Goal: Task Accomplishment & Management: Complete application form

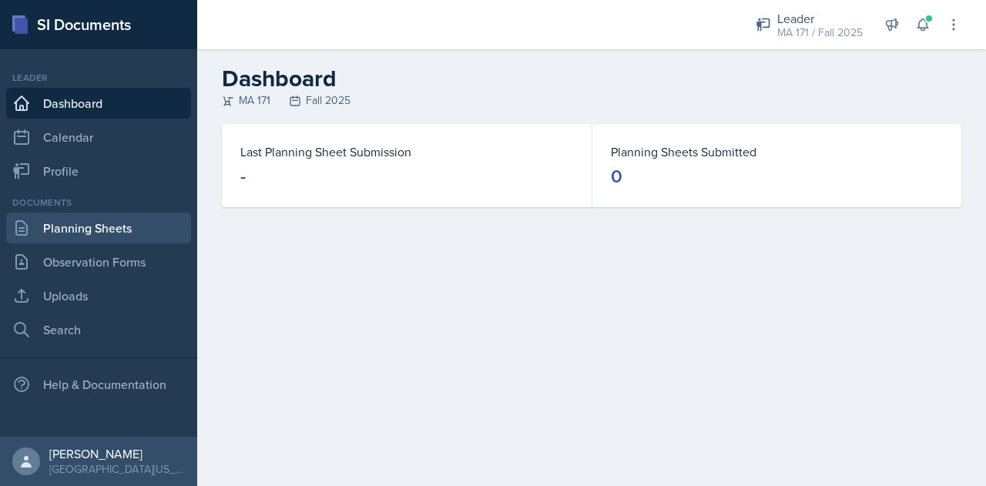
click at [136, 218] on link "Planning Sheets" at bounding box center [98, 228] width 185 height 31
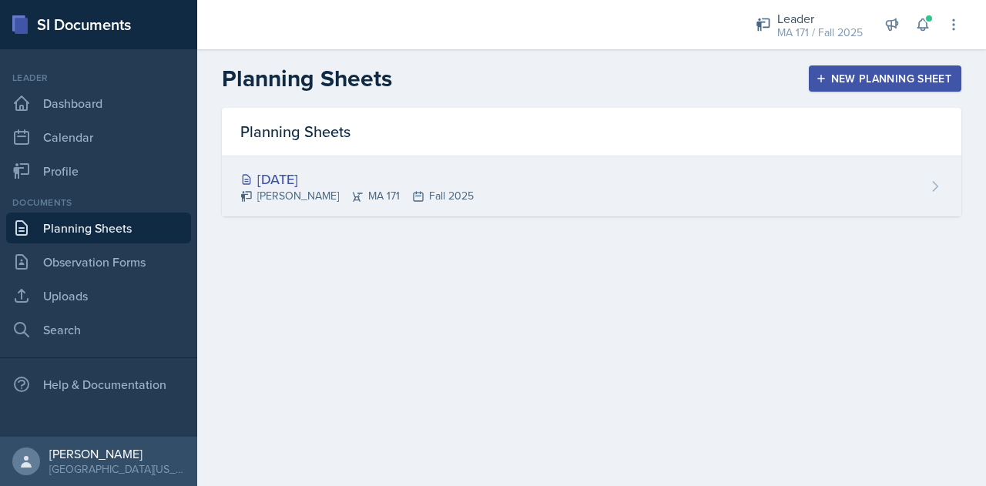
click at [371, 178] on div "[DATE]" at bounding box center [356, 179] width 233 height 21
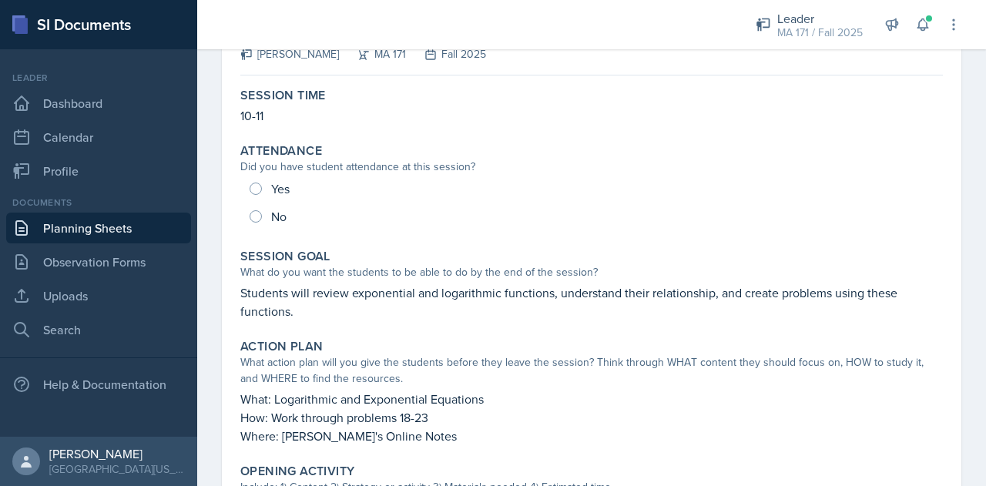
scroll to position [114, 0]
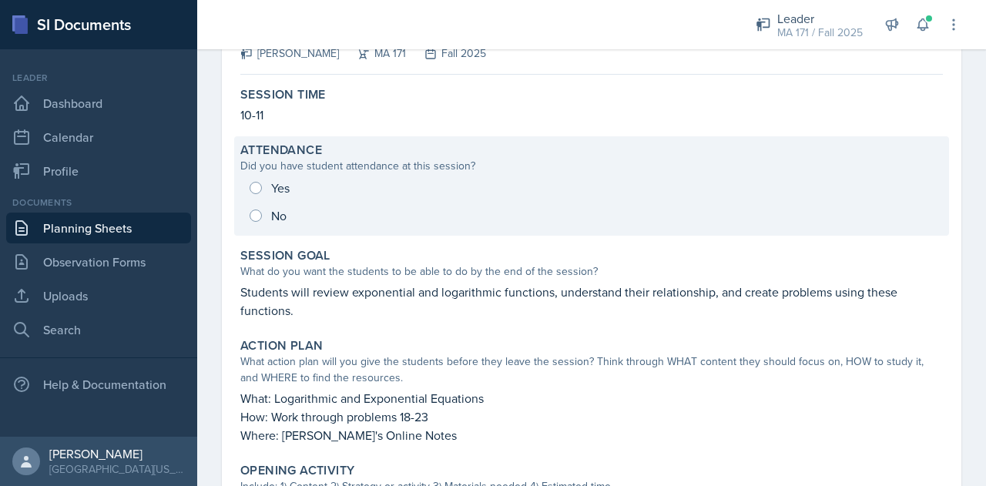
click at [314, 183] on div "Yes No" at bounding box center [591, 201] width 702 height 55
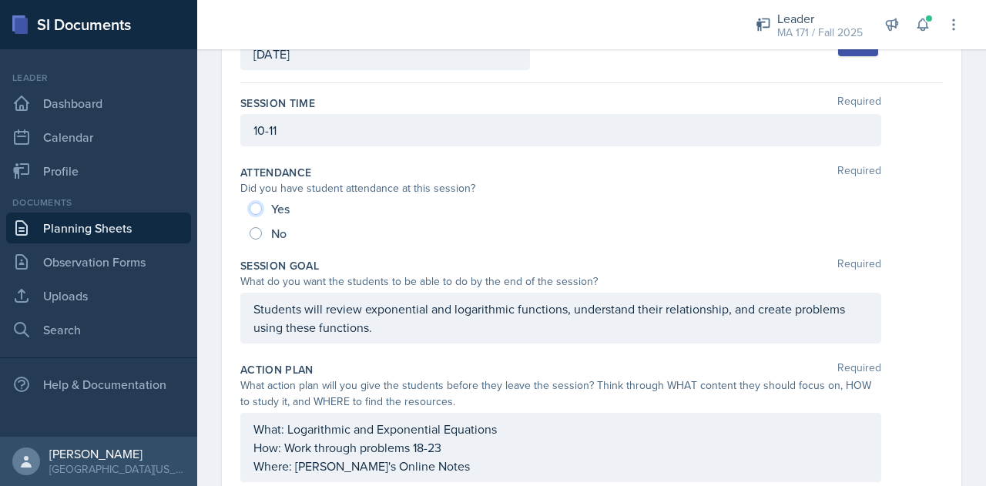
click at [256, 210] on input "Yes" at bounding box center [255, 209] width 12 height 12
radio input "true"
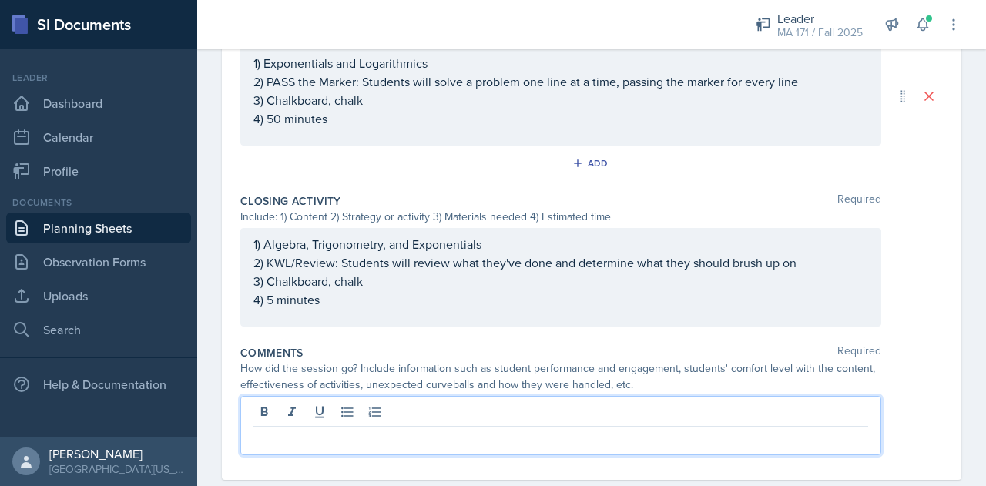
scroll to position [781, 0]
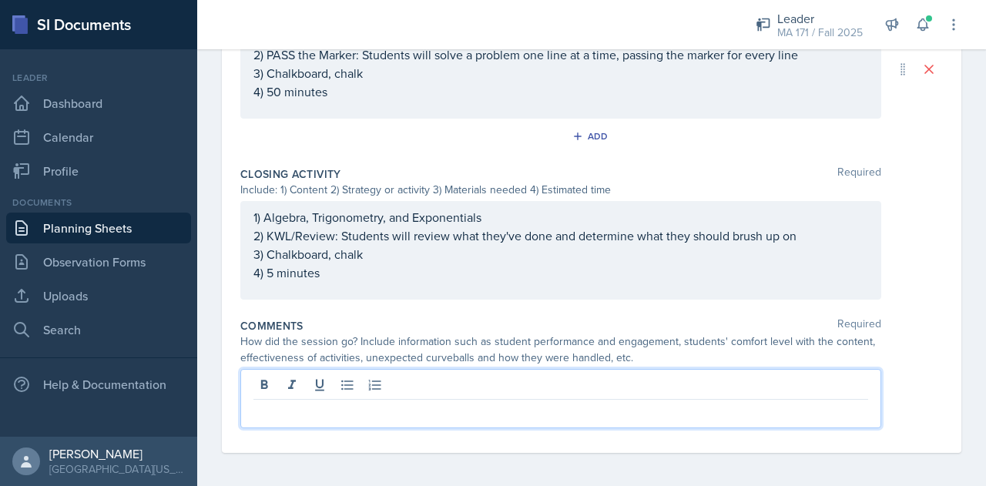
click at [375, 415] on p at bounding box center [560, 412] width 614 height 18
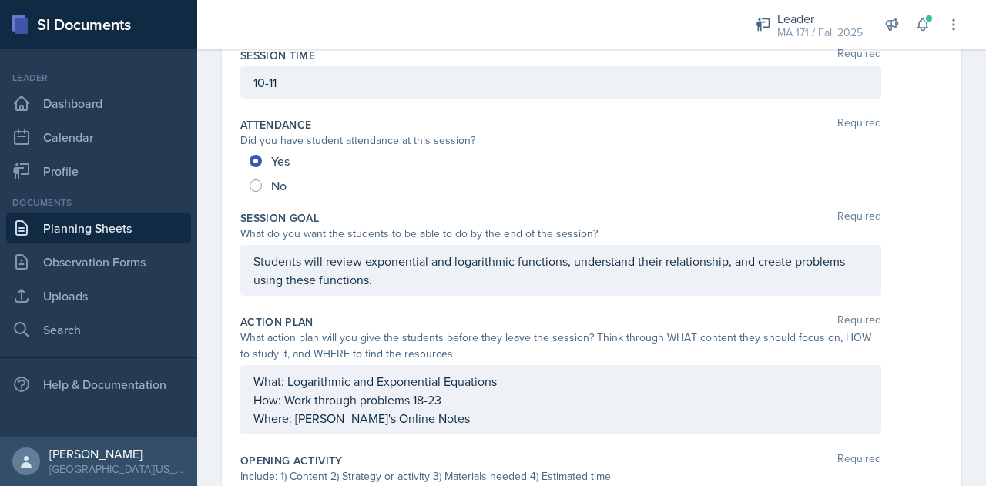
scroll to position [0, 0]
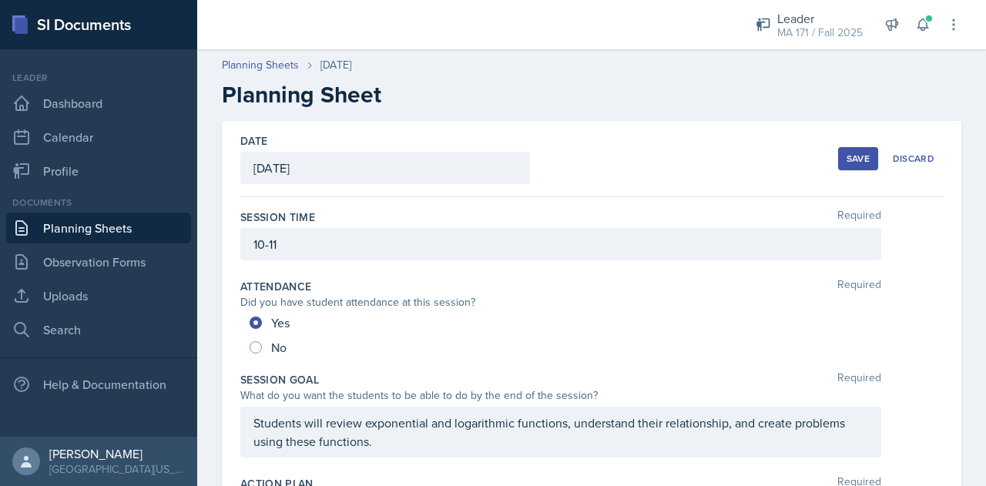
click at [857, 153] on div "Save" at bounding box center [857, 158] width 23 height 12
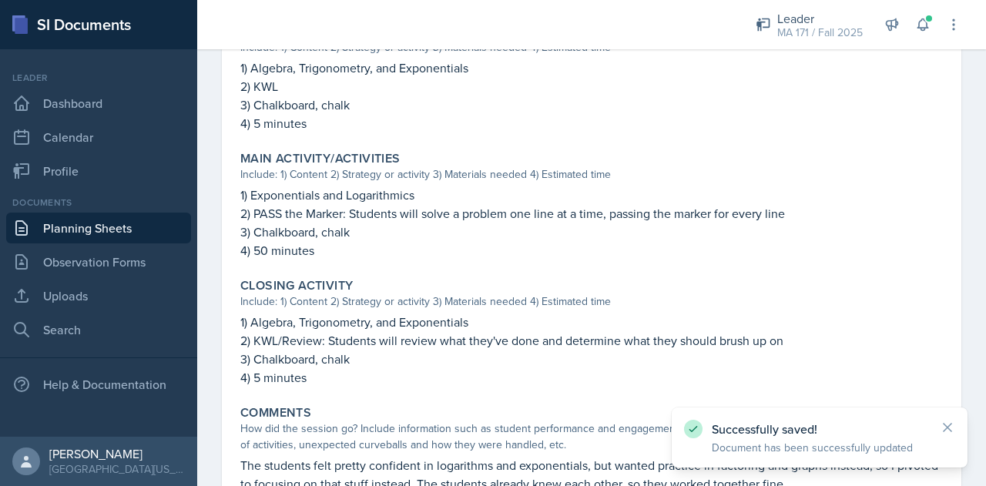
scroll to position [665, 0]
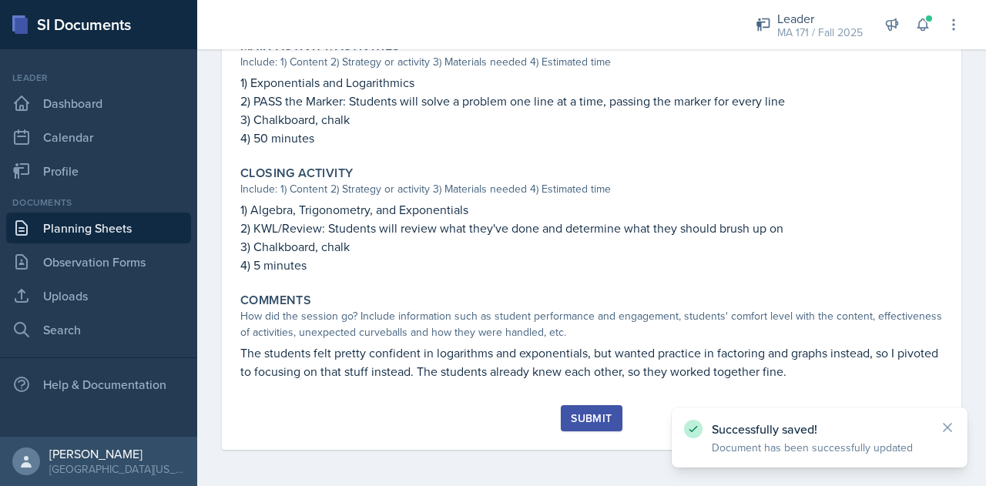
click at [591, 417] on div "Submit" at bounding box center [591, 418] width 41 height 12
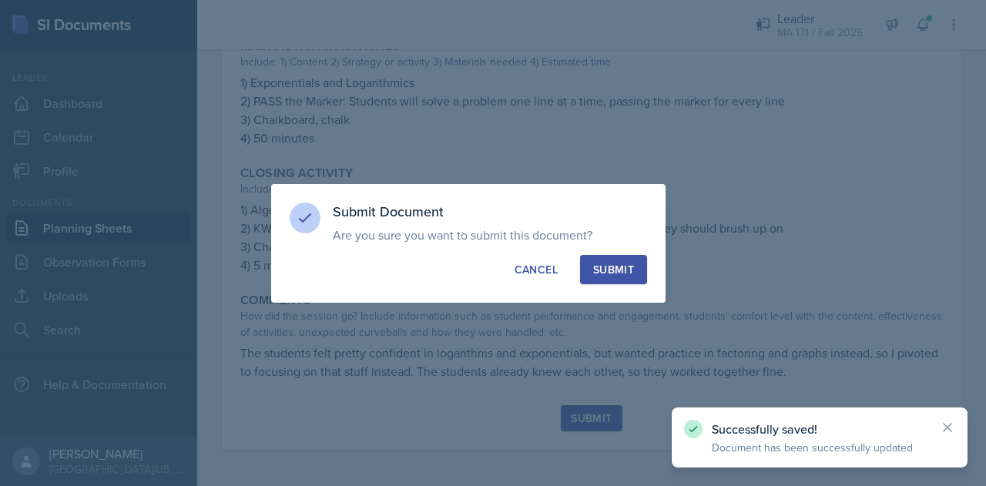
click at [608, 270] on div "Submit" at bounding box center [613, 269] width 41 height 15
radio input "true"
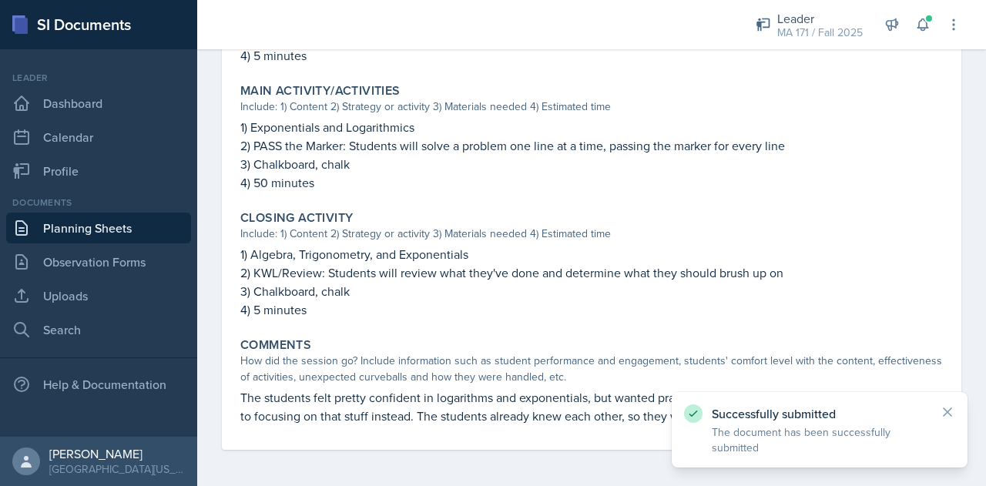
scroll to position [0, 0]
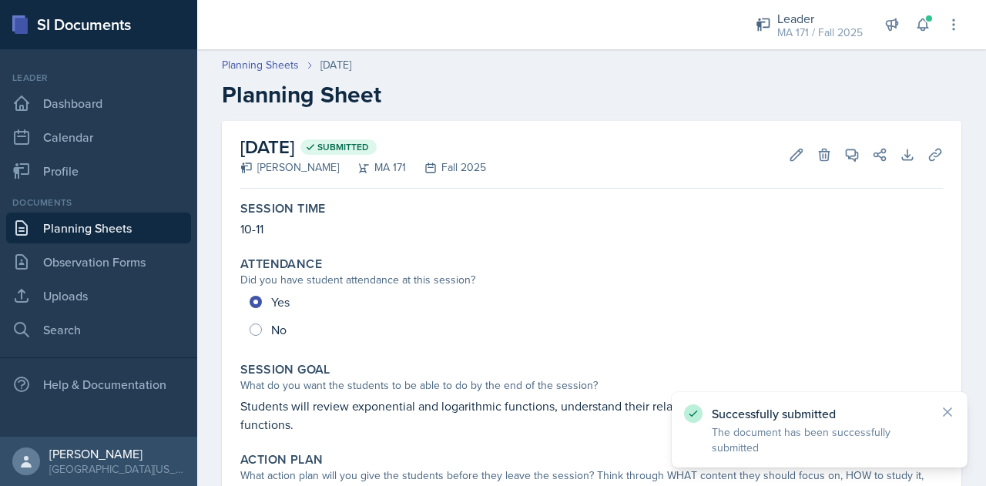
click at [136, 229] on link "Planning Sheets" at bounding box center [98, 228] width 185 height 31
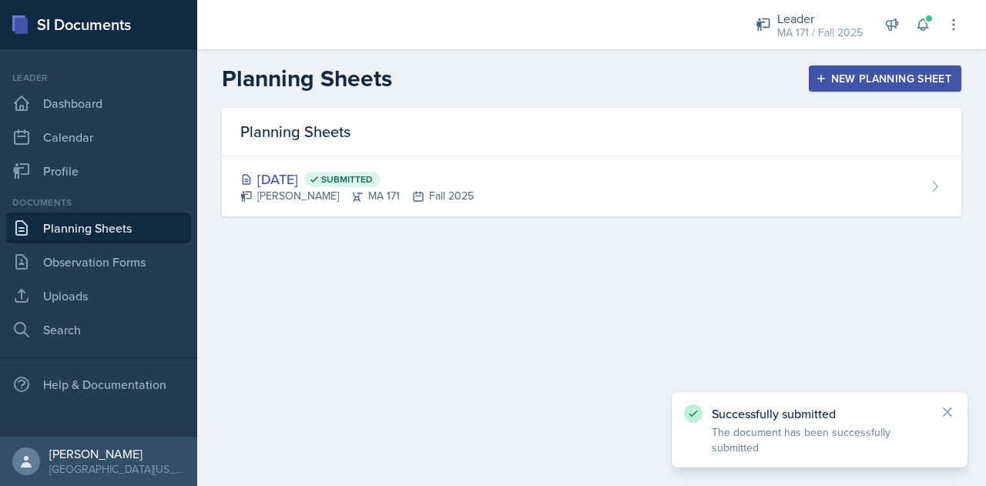
click at [859, 88] on button "New Planning Sheet" at bounding box center [884, 78] width 152 height 26
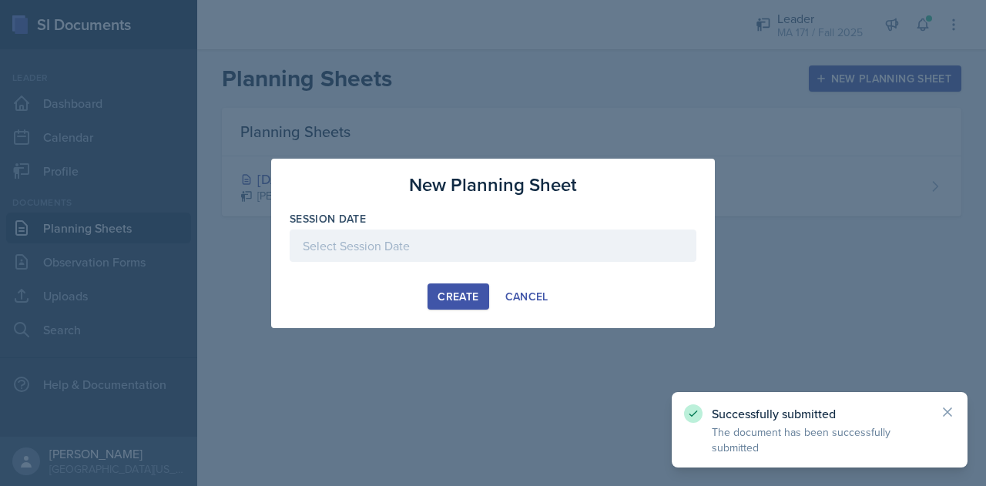
click at [536, 226] on div "Session Date" at bounding box center [493, 218] width 407 height 15
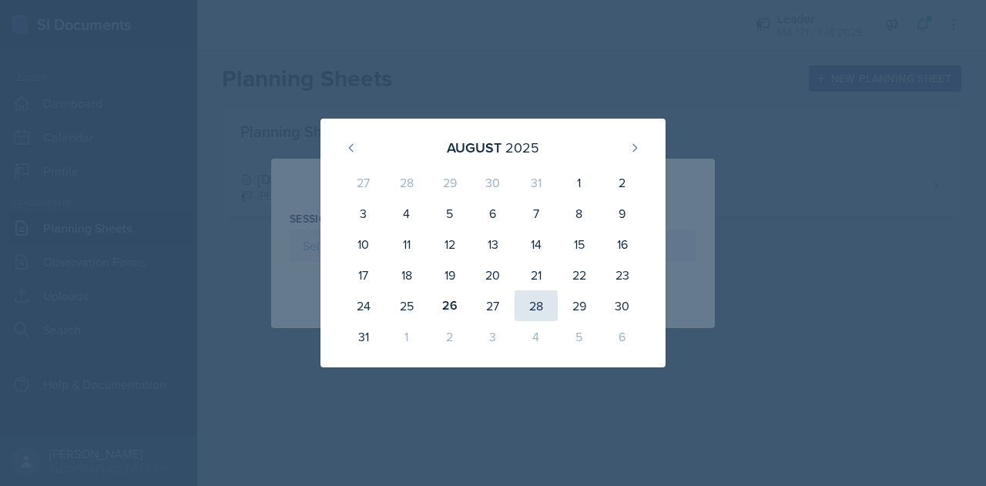
click at [544, 306] on div "28" at bounding box center [535, 305] width 43 height 31
type input "[DATE]"
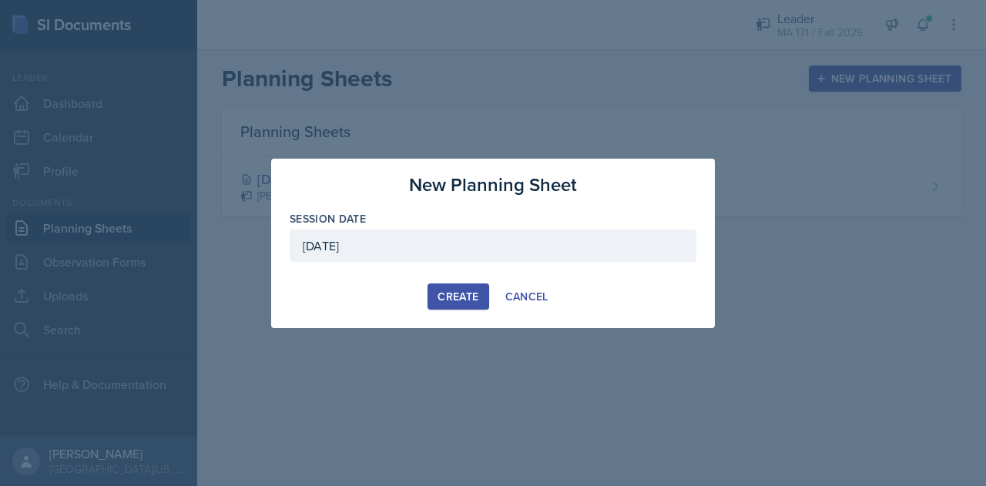
click at [451, 292] on div "Create" at bounding box center [457, 296] width 41 height 12
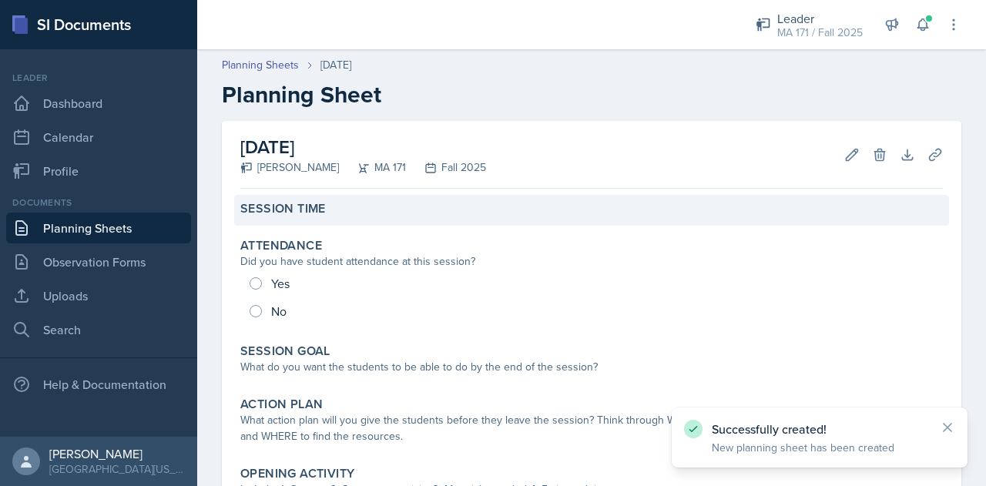
click at [367, 201] on div "Session Time" at bounding box center [591, 208] width 702 height 15
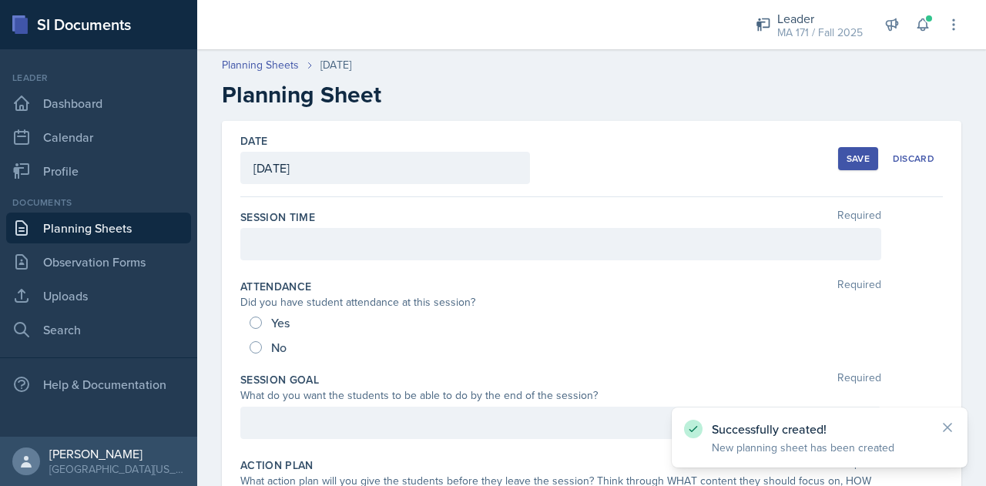
click at [358, 236] on div at bounding box center [560, 244] width 641 height 32
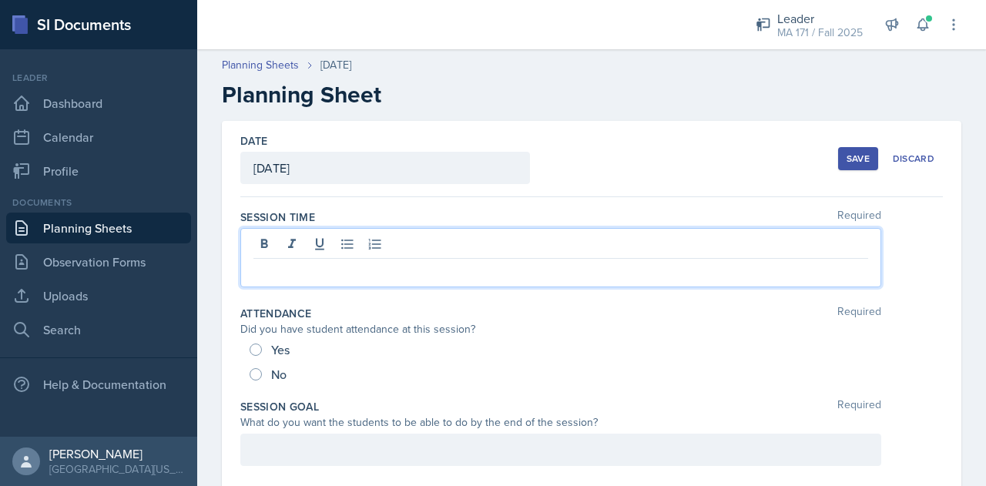
click at [386, 273] on p at bounding box center [560, 271] width 614 height 18
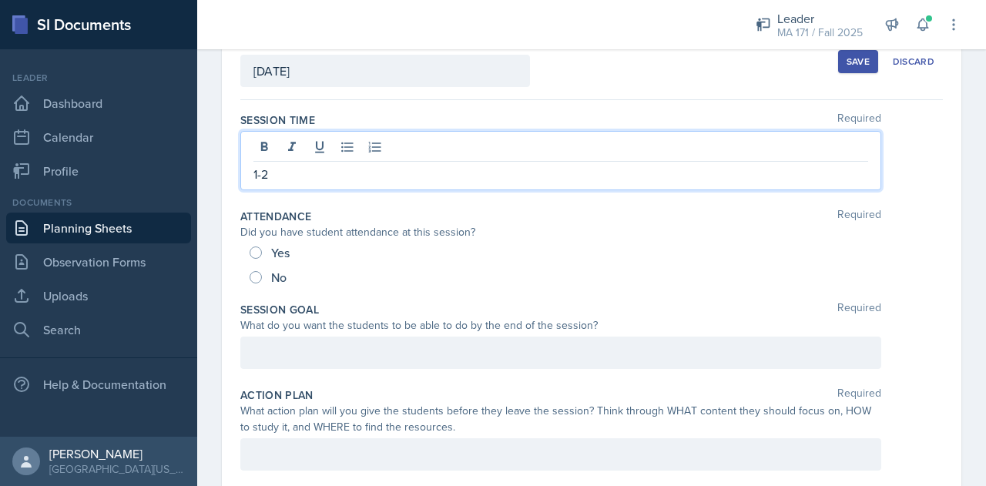
click at [330, 348] on p at bounding box center [560, 352] width 614 height 18
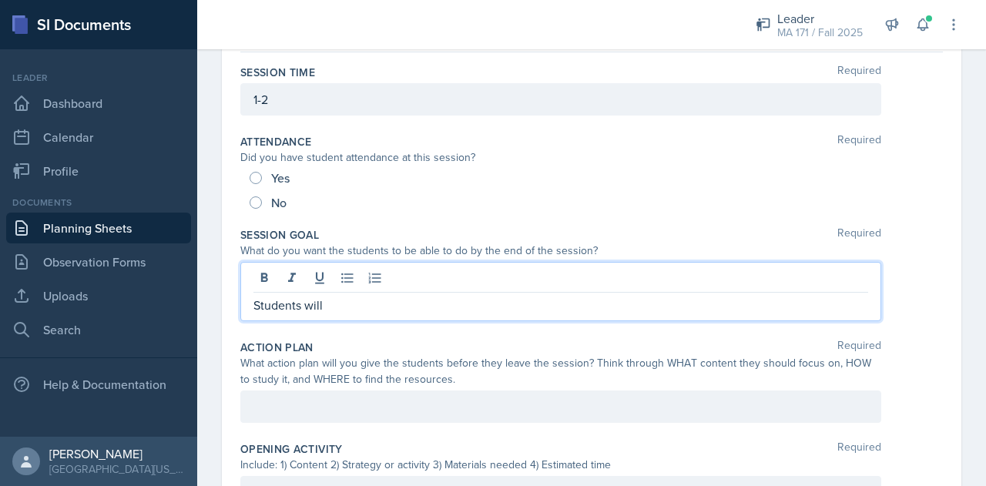
scroll to position [146, 0]
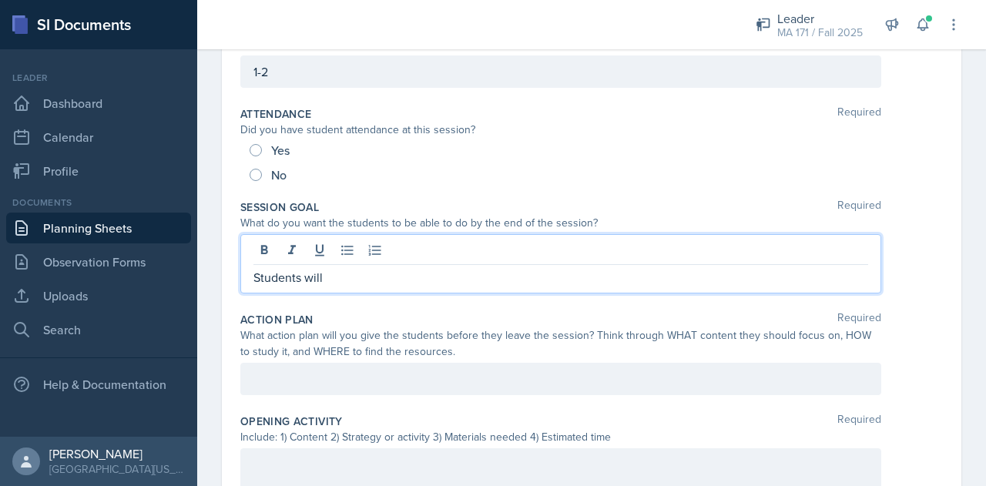
click at [408, 388] on p at bounding box center [560, 379] width 614 height 18
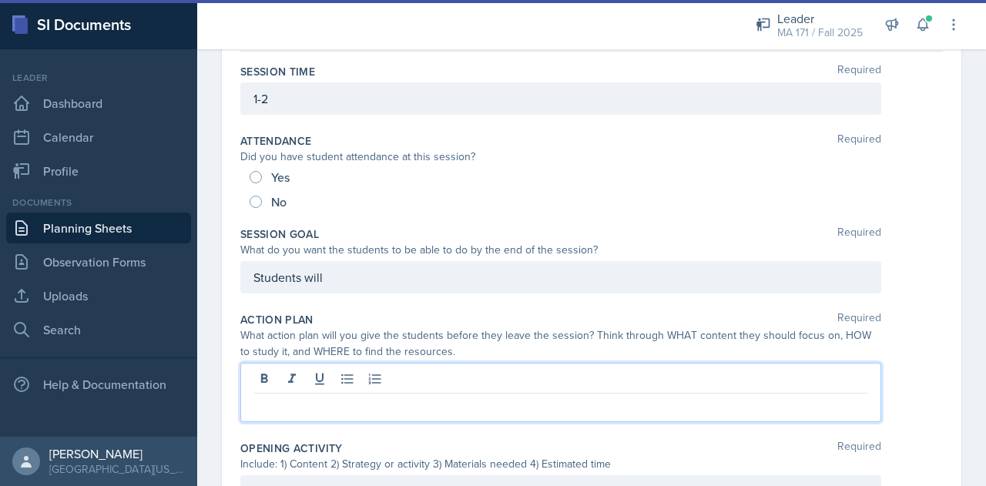
click at [407, 279] on p "Students will" at bounding box center [560, 277] width 614 height 18
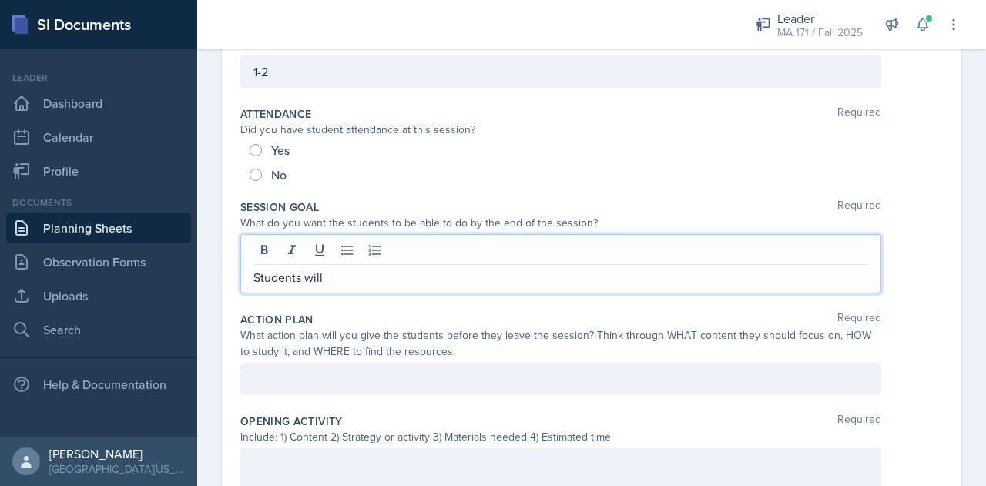
click at [507, 279] on p "Students will" at bounding box center [560, 277] width 614 height 18
click at [511, 279] on p "Students will" at bounding box center [560, 277] width 614 height 18
click at [503, 279] on p "Students will" at bounding box center [560, 277] width 614 height 18
click at [457, 279] on p "Students will" at bounding box center [560, 277] width 614 height 18
click at [457, 274] on p "Students will" at bounding box center [560, 277] width 614 height 18
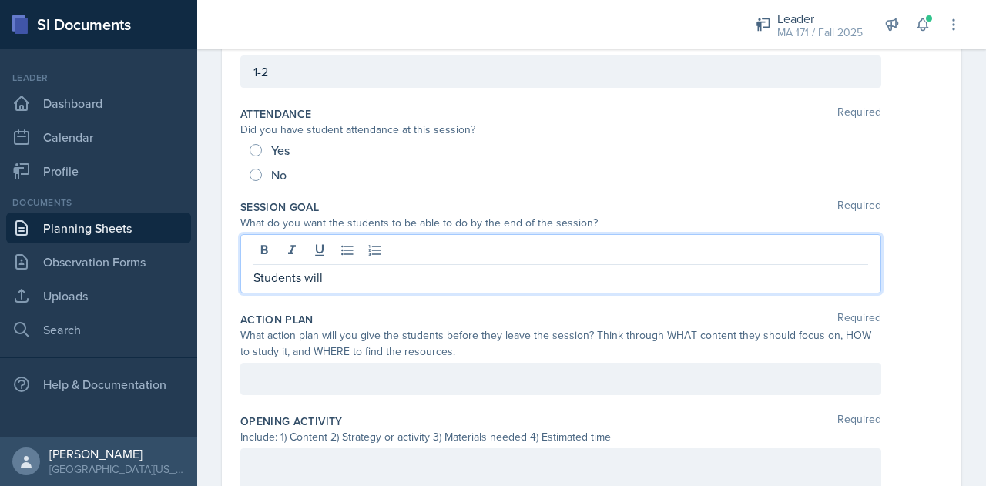
click at [454, 274] on p "Students will" at bounding box center [560, 277] width 614 height 18
click at [380, 280] on p "Students will" at bounding box center [560, 277] width 614 height 18
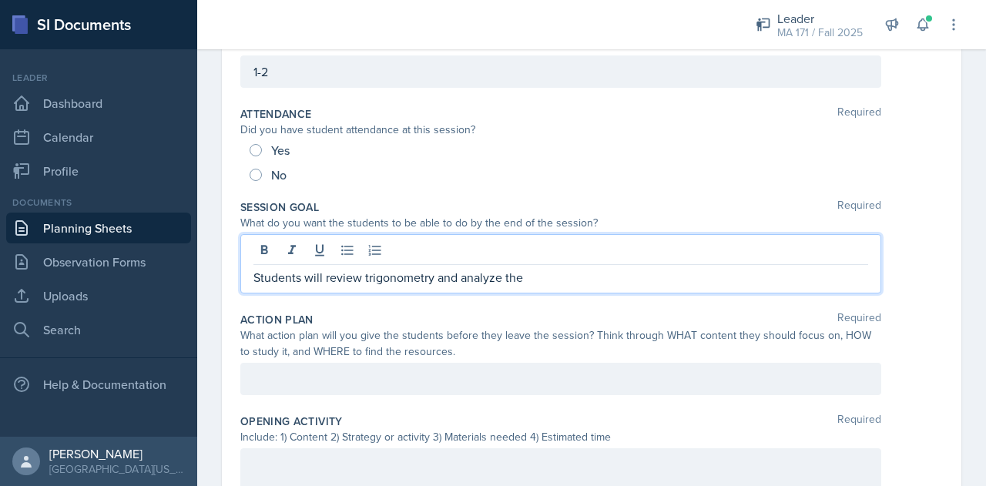
click at [558, 275] on p "Students will review trigonometry and analyze the" at bounding box center [560, 277] width 614 height 18
click at [568, 279] on p "Students will review trigonometry and analyze the" at bounding box center [560, 277] width 614 height 18
click at [435, 279] on p "Students will review trigonometry and analyze the unit circle" at bounding box center [560, 277] width 614 height 18
click at [557, 280] on p "Students will review trigonometry and its concepts, and analyze the unit circle" at bounding box center [560, 277] width 614 height 18
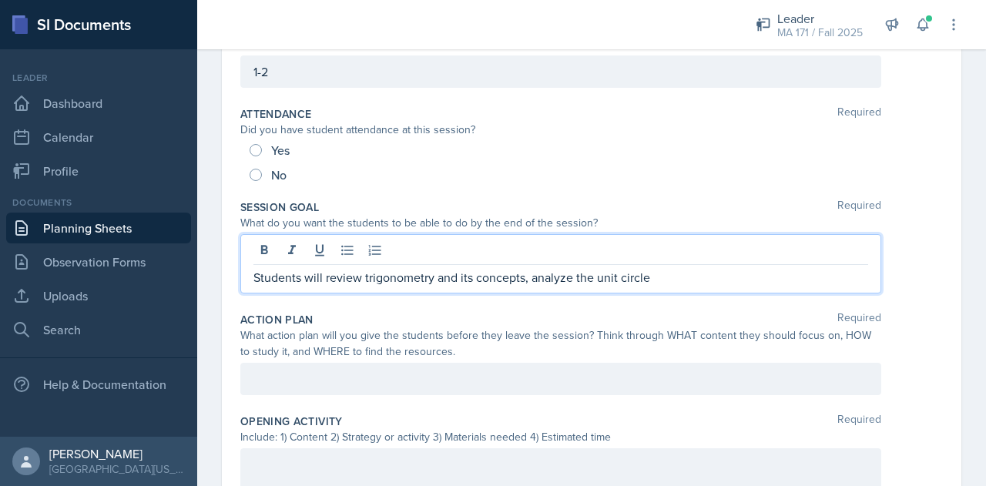
click at [571, 278] on p "Students will review trigonometry and its concepts, analyze the unit circle" at bounding box center [560, 277] width 614 height 18
click at [682, 281] on p "Students will review trigonometry and its concepts, analyzing the unit circle" at bounding box center [560, 277] width 614 height 18
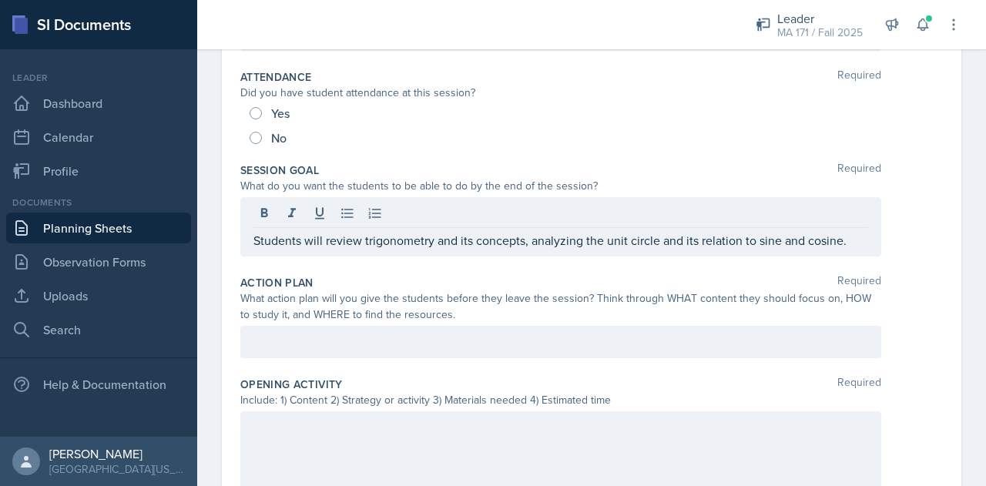
click at [538, 326] on div at bounding box center [560, 342] width 641 height 32
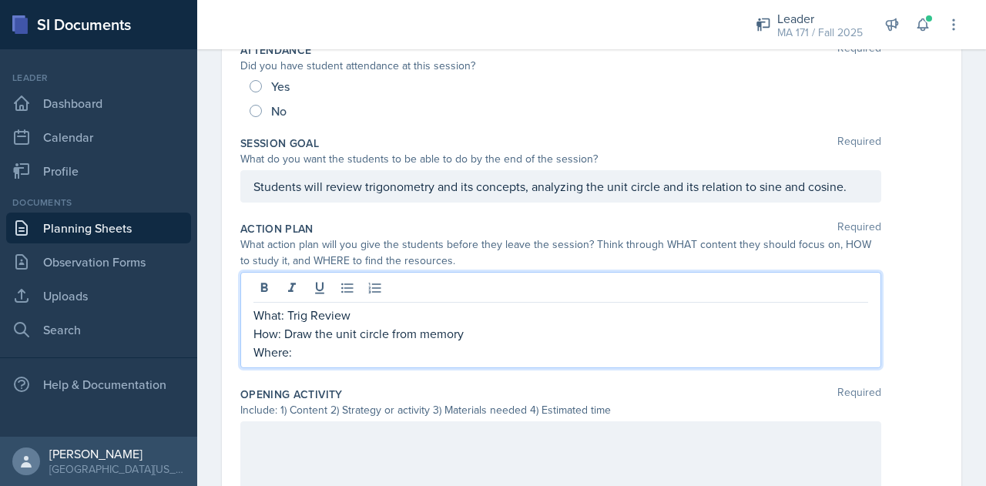
click at [312, 336] on p "How: Draw the unit circle from memory" at bounding box center [560, 333] width 614 height 18
click at [510, 333] on p "How: Draw up the unit circle from memory" at bounding box center [560, 333] width 614 height 18
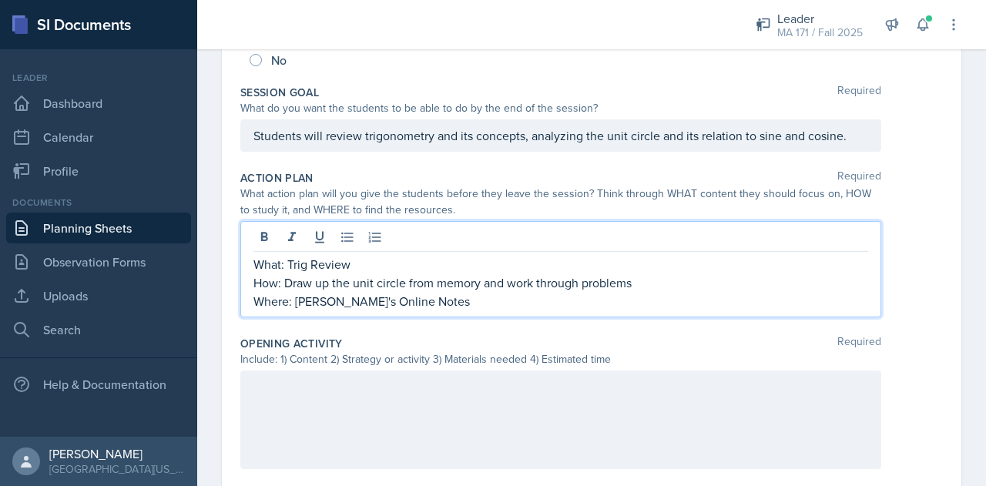
click at [373, 427] on div at bounding box center [560, 419] width 641 height 99
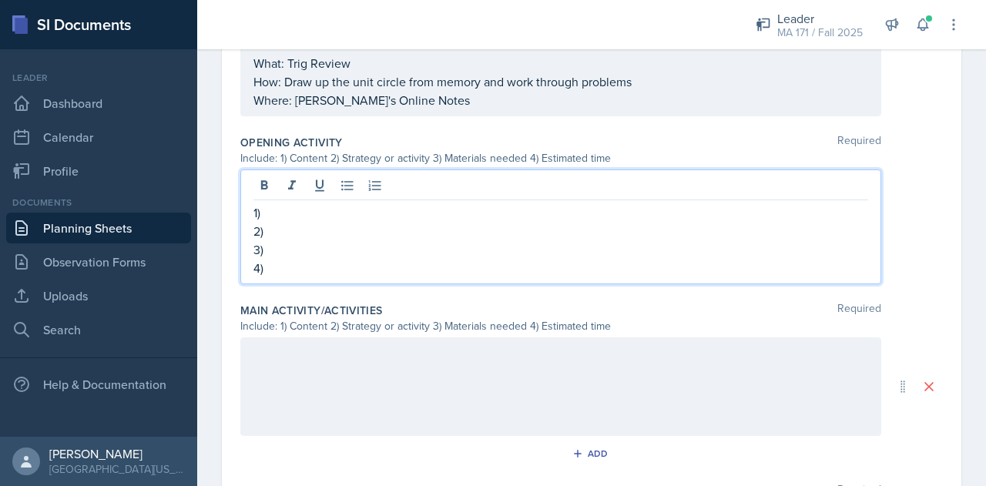
scroll to position [499, 0]
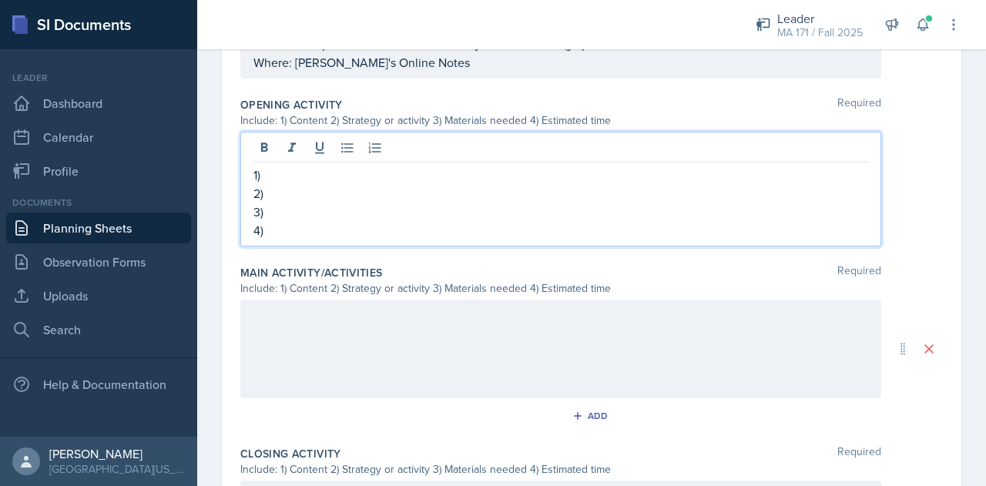
click at [367, 177] on p "1)" at bounding box center [560, 175] width 614 height 18
click at [344, 223] on p "4)" at bounding box center [560, 230] width 614 height 18
drag, startPoint x: 323, startPoint y: 227, endPoint x: 249, endPoint y: 166, distance: 96.2
click at [249, 166] on div "1) Trigonometry 2) 3) 4)" at bounding box center [560, 189] width 641 height 115
click at [290, 229] on p "4)" at bounding box center [560, 230] width 614 height 18
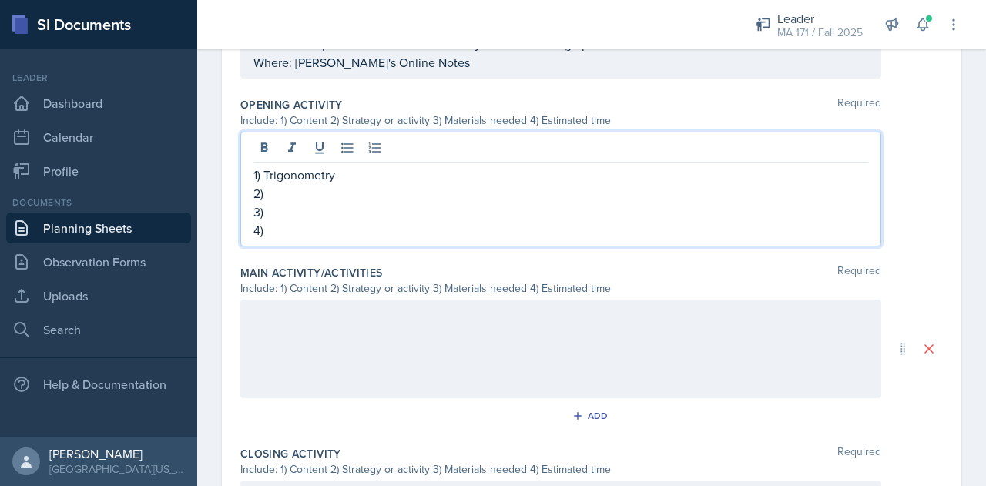
click at [296, 223] on p "4)" at bounding box center [560, 230] width 614 height 18
click at [308, 211] on p "3)" at bounding box center [560, 212] width 614 height 18
drag, startPoint x: 326, startPoint y: 232, endPoint x: 290, endPoint y: 232, distance: 37.0
click at [290, 232] on p "4)" at bounding box center [560, 230] width 614 height 18
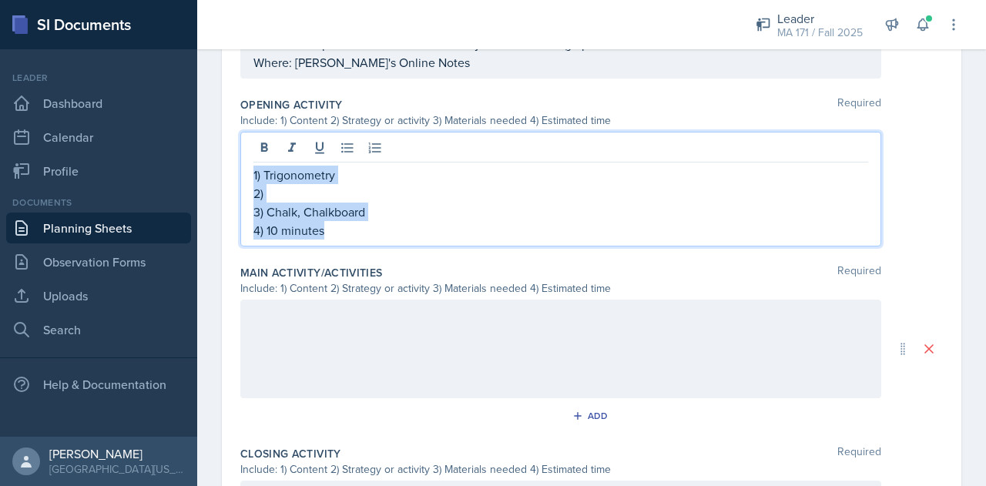
drag, startPoint x: 340, startPoint y: 233, endPoint x: 248, endPoint y: 161, distance: 116.3
click at [248, 161] on div "1) Trigonometry 2) 3) Chalk, Chalkboard 4) 10 minutes" at bounding box center [560, 189] width 641 height 115
copy div "1) Trigonometry 2) 3) Chalk, Chalkboard 4) 10 minutes"
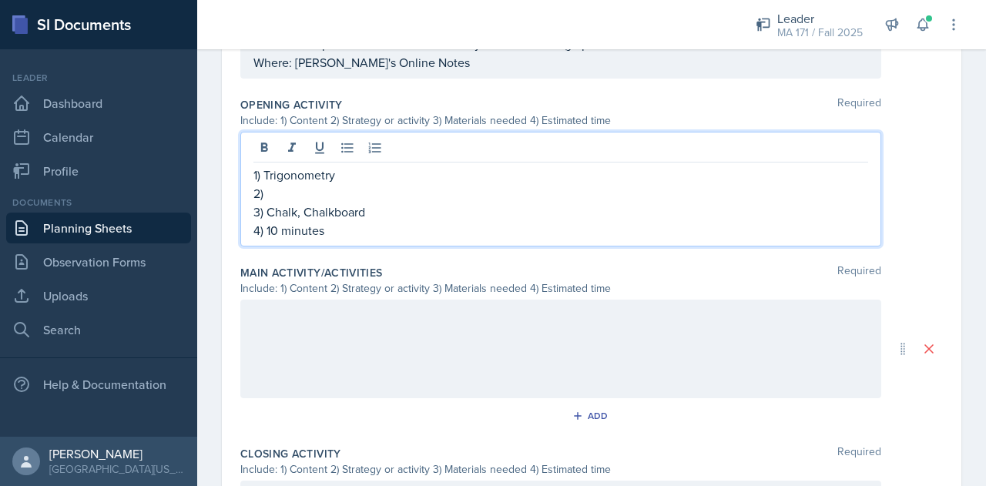
click at [333, 341] on div at bounding box center [560, 349] width 641 height 99
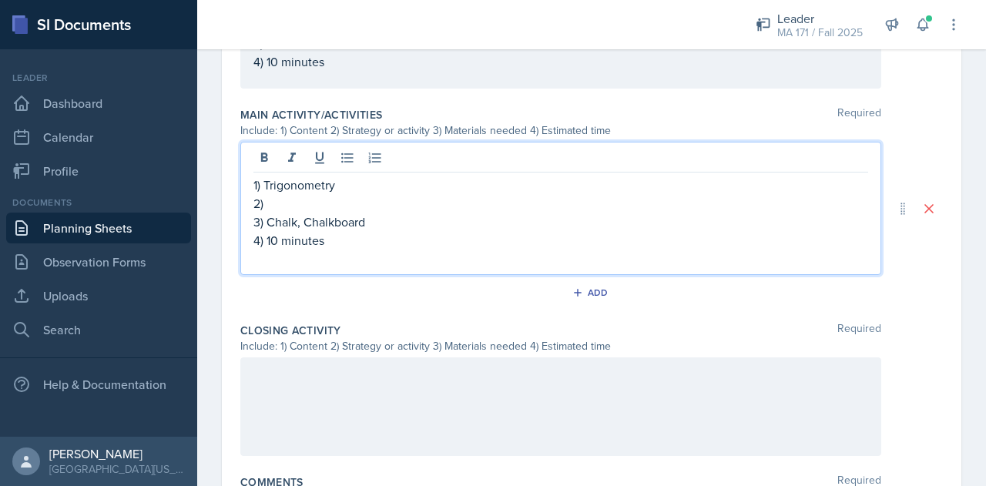
scroll to position [642, 0]
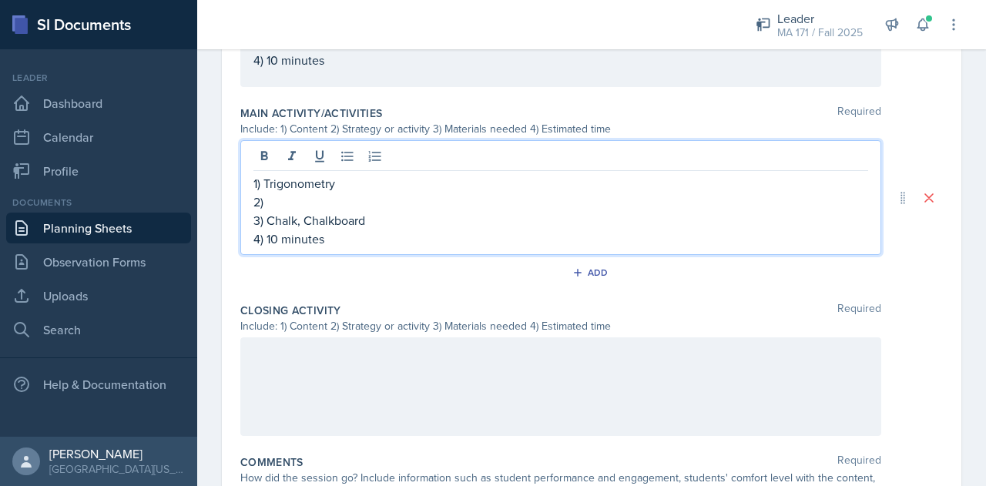
click at [433, 395] on div at bounding box center [560, 386] width 641 height 99
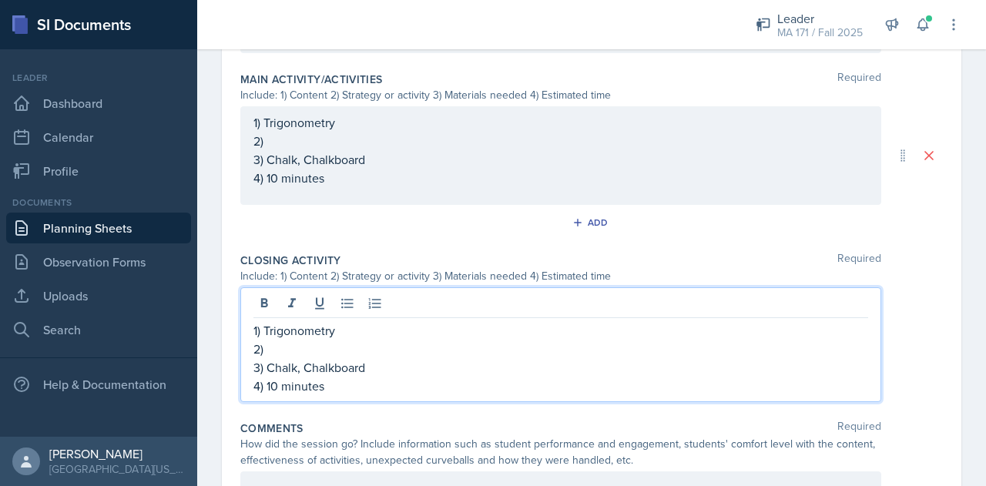
scroll to position [751, 0]
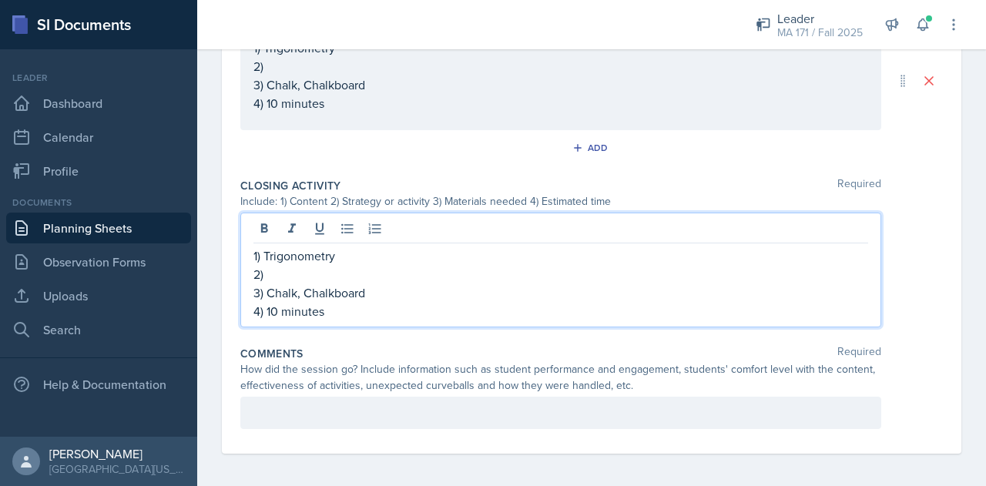
click at [433, 269] on p "2)" at bounding box center [560, 274] width 614 height 18
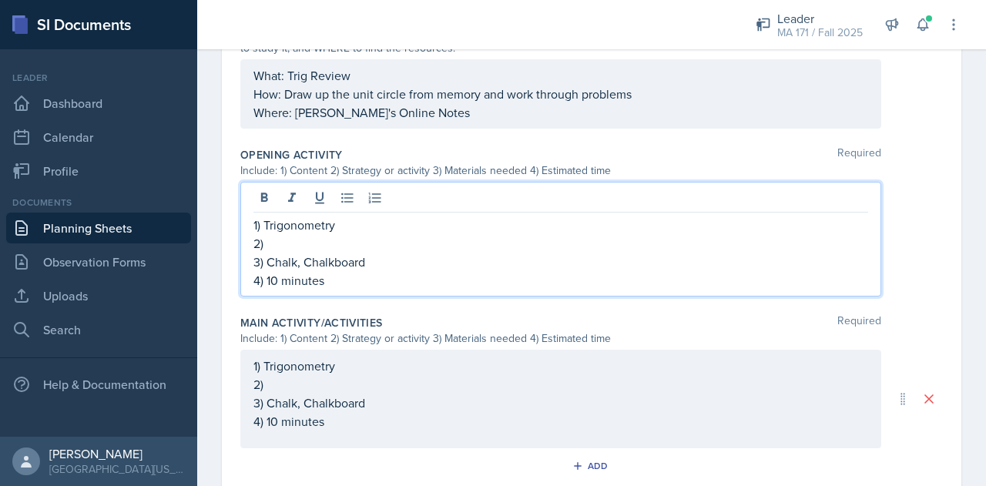
click at [357, 234] on p "2)" at bounding box center [560, 243] width 614 height 18
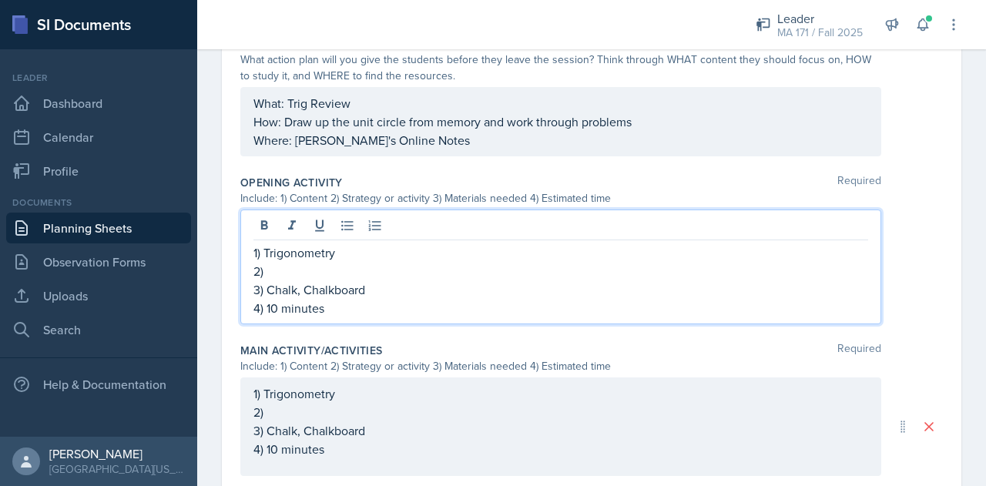
scroll to position [422, 0]
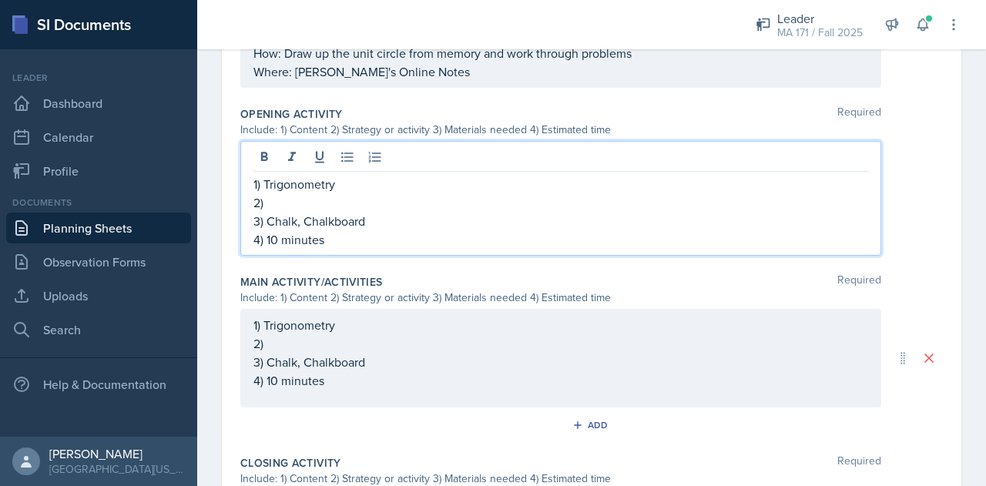
click at [408, 338] on p "2)" at bounding box center [560, 343] width 614 height 18
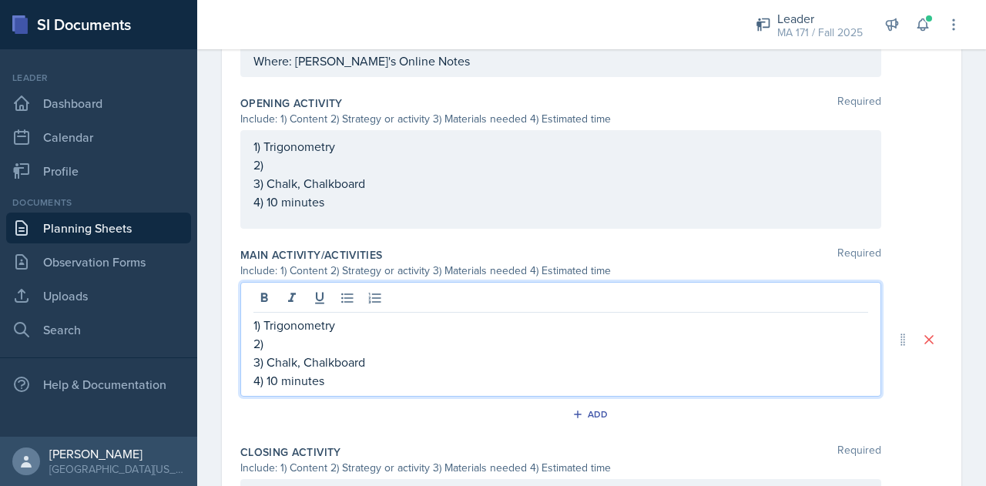
click at [542, 336] on p "2)" at bounding box center [560, 343] width 614 height 18
click at [511, 340] on p "2)" at bounding box center [560, 343] width 614 height 18
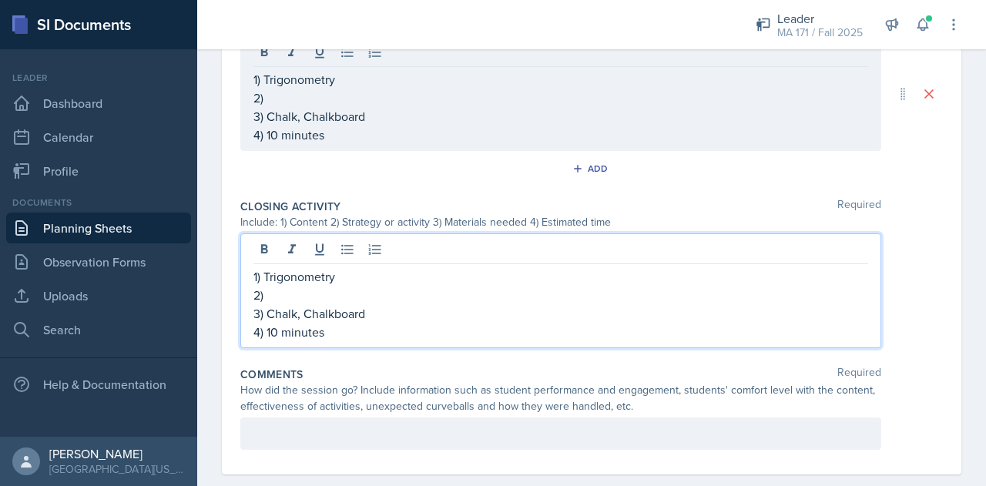
click at [444, 286] on p "2)" at bounding box center [560, 295] width 614 height 18
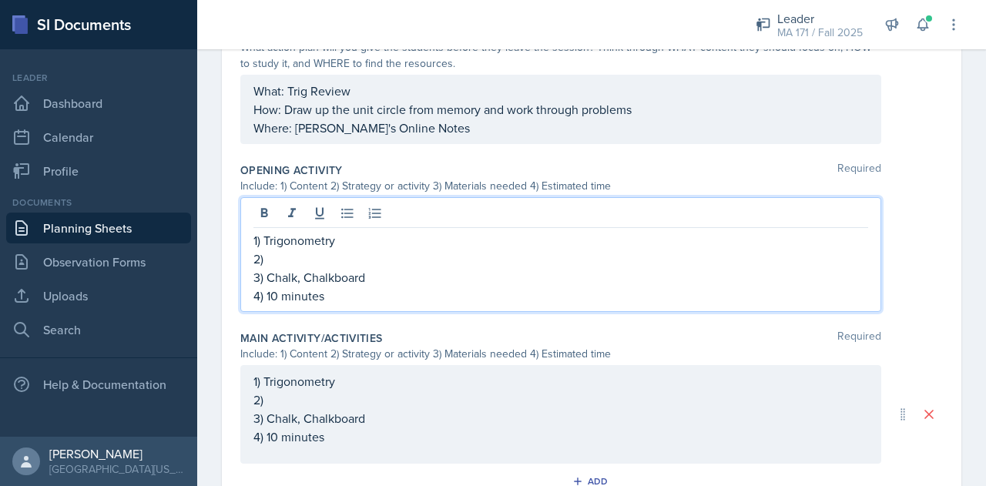
scroll to position [460, 0]
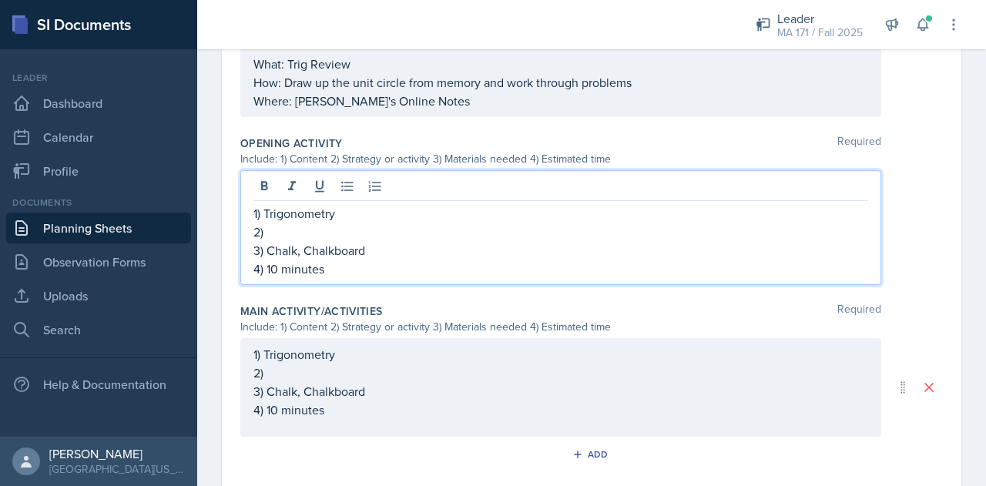
click at [410, 230] on p "2)" at bounding box center [560, 232] width 614 height 18
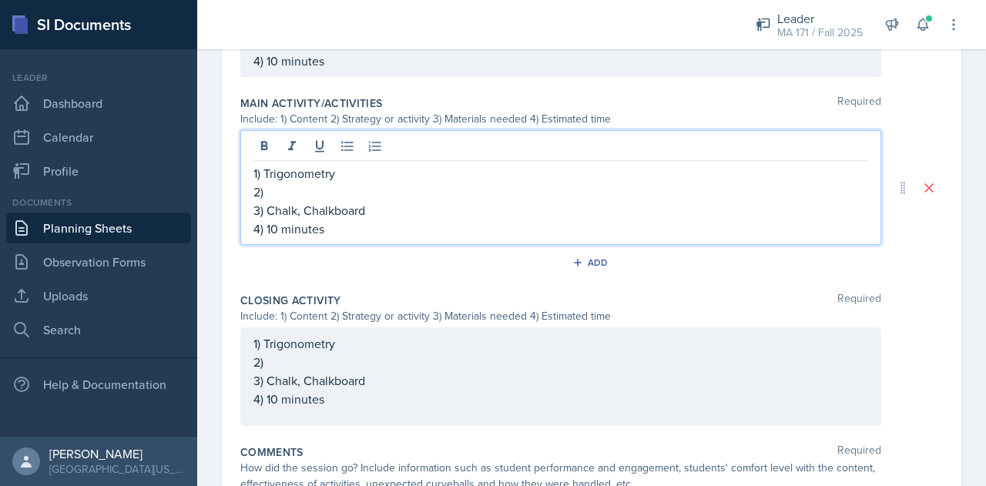
scroll to position [679, 0]
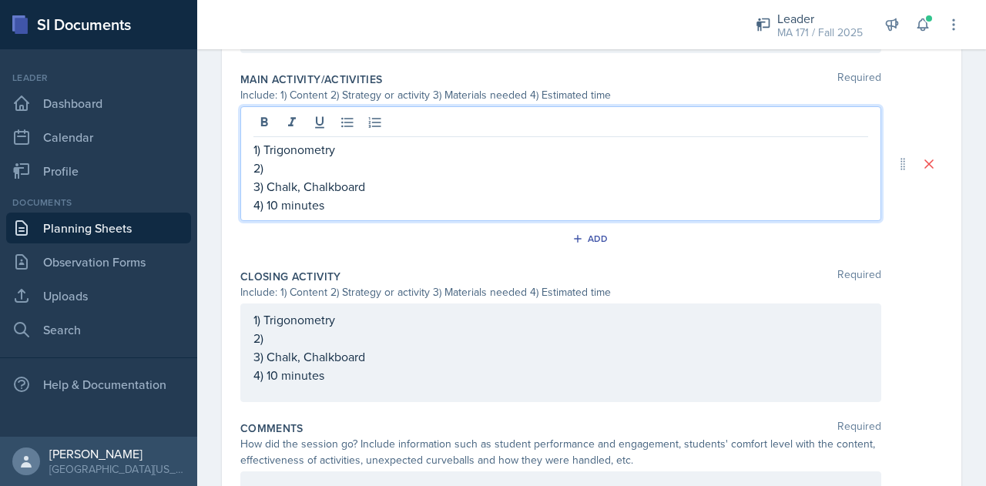
click at [269, 202] on p "4) 10 minutes" at bounding box center [560, 205] width 614 height 18
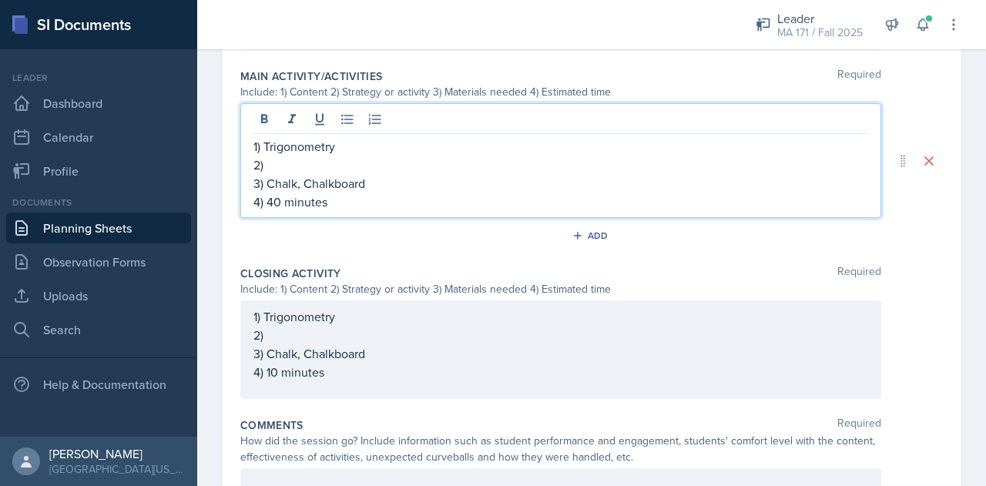
click at [350, 335] on div "1) Trigonometry 2) 3) Chalk, Chalkboard 4) 10 minutes" at bounding box center [560, 344] width 614 height 74
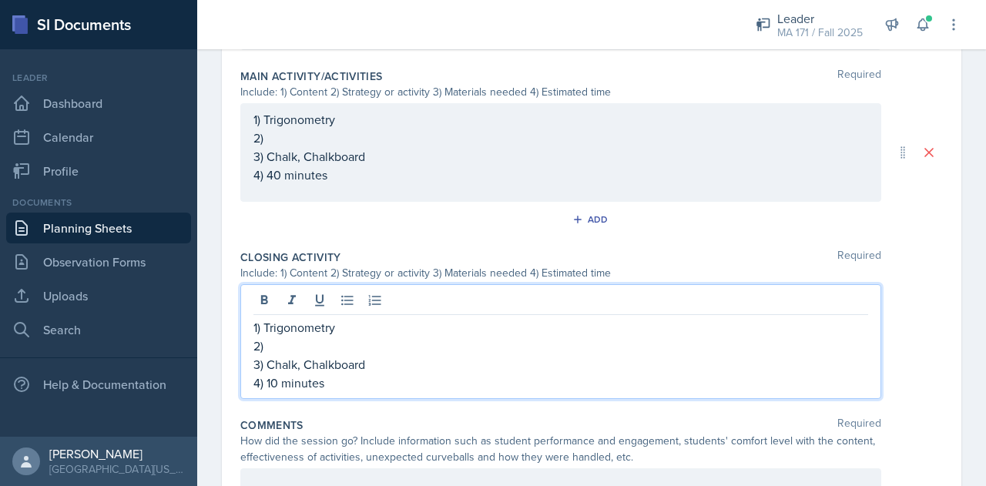
scroll to position [664, 0]
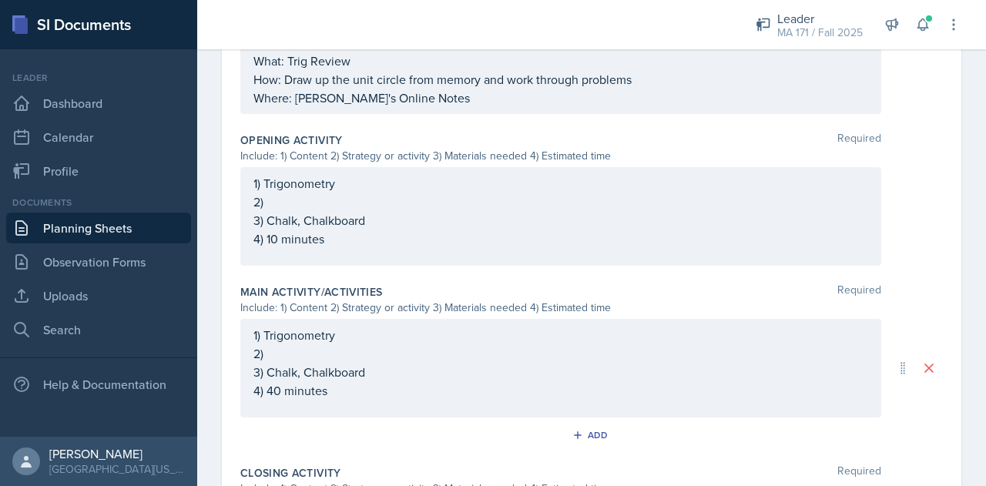
click at [323, 211] on p "3) Chalk, Chalkboard" at bounding box center [560, 220] width 614 height 18
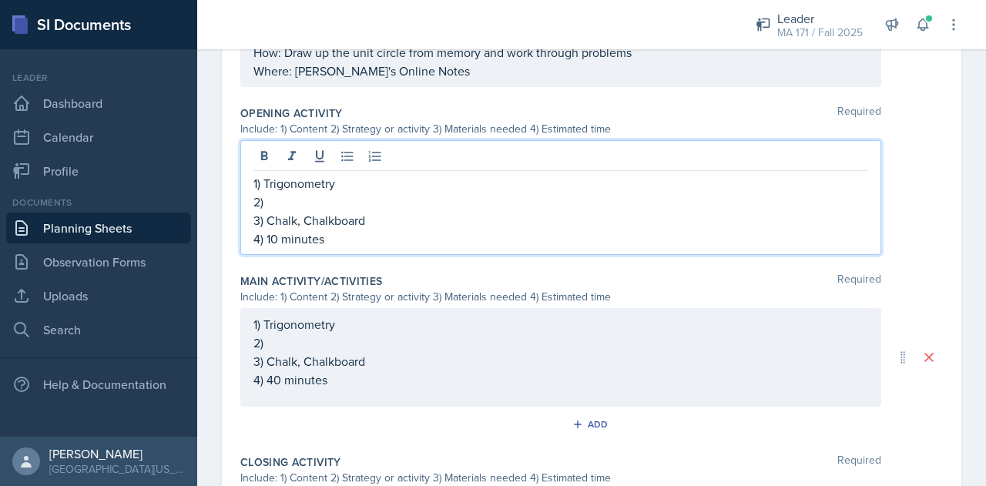
click at [310, 192] on p "2)" at bounding box center [560, 201] width 614 height 18
click at [379, 220] on p "3) Chalk, Chalkboard" at bounding box center [560, 220] width 614 height 18
click at [362, 211] on p "3) Paper, pencil" at bounding box center [560, 220] width 614 height 18
click at [350, 195] on p "2) 1" at bounding box center [560, 201] width 614 height 18
click at [803, 198] on p "2) 1-Minute Paper: Have the students write down everything they can remember of…" at bounding box center [560, 201] width 614 height 18
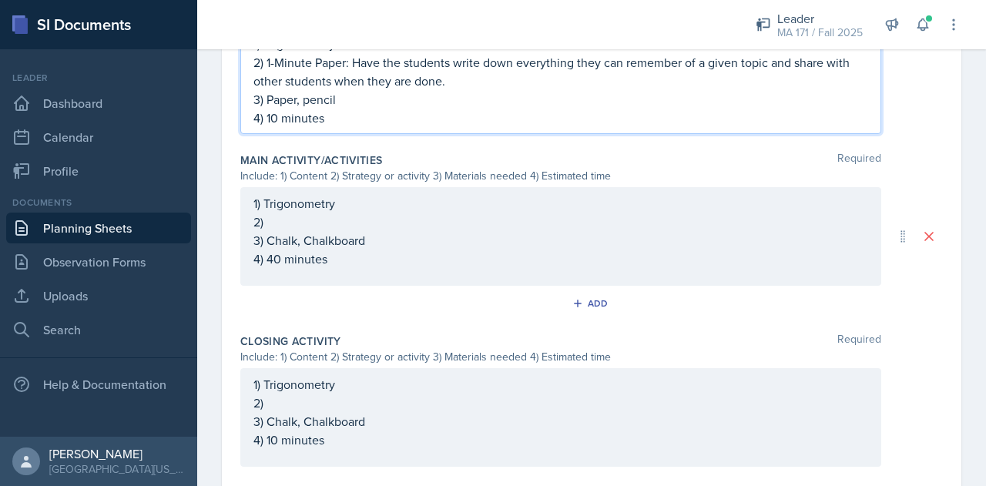
click at [648, 223] on p "2)" at bounding box center [560, 222] width 614 height 18
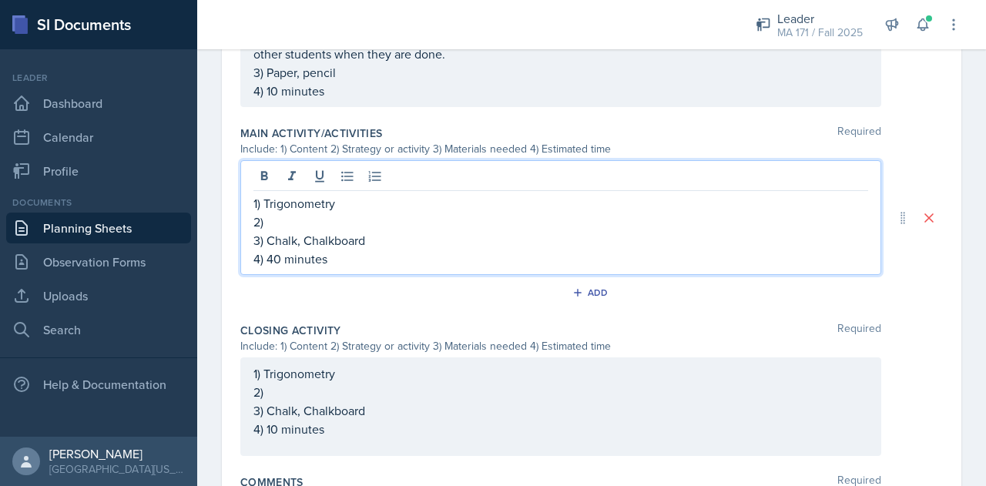
click at [331, 221] on p "2)" at bounding box center [560, 222] width 614 height 18
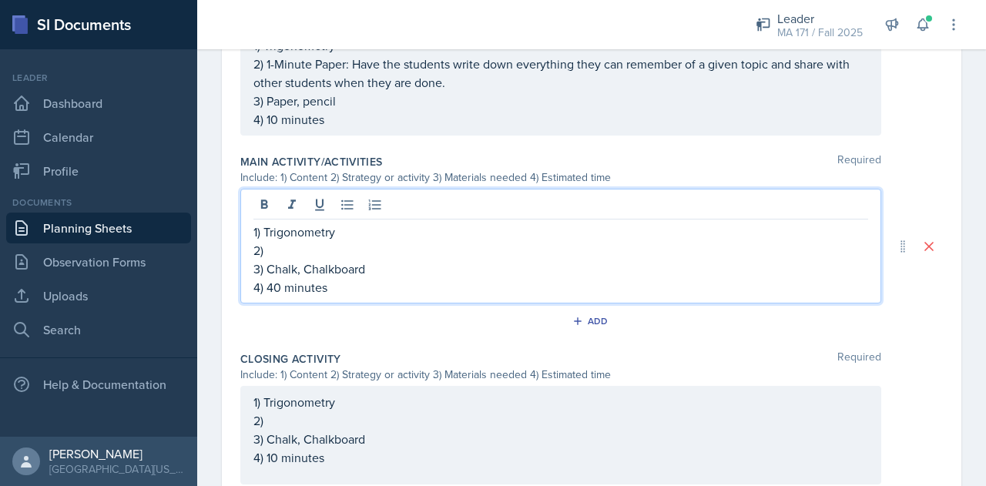
scroll to position [616, 0]
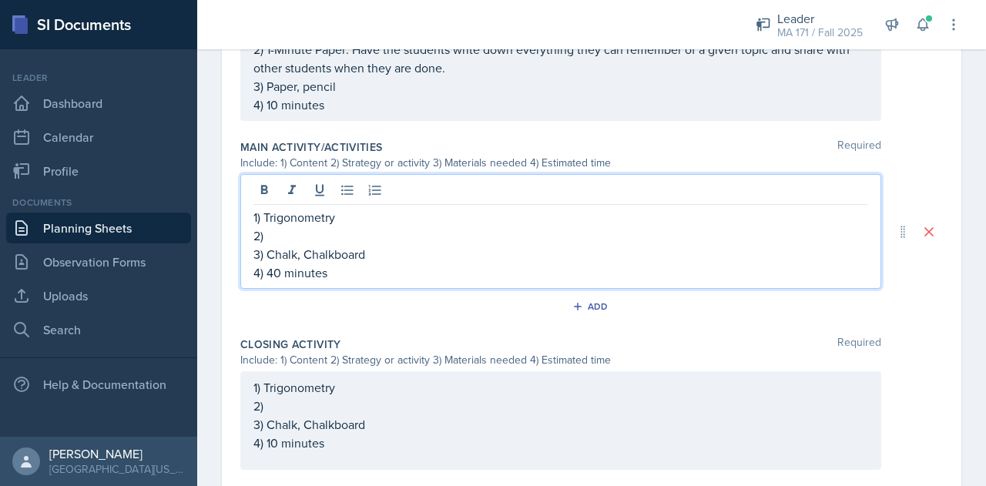
click at [292, 232] on p "2)" at bounding box center [560, 235] width 614 height 18
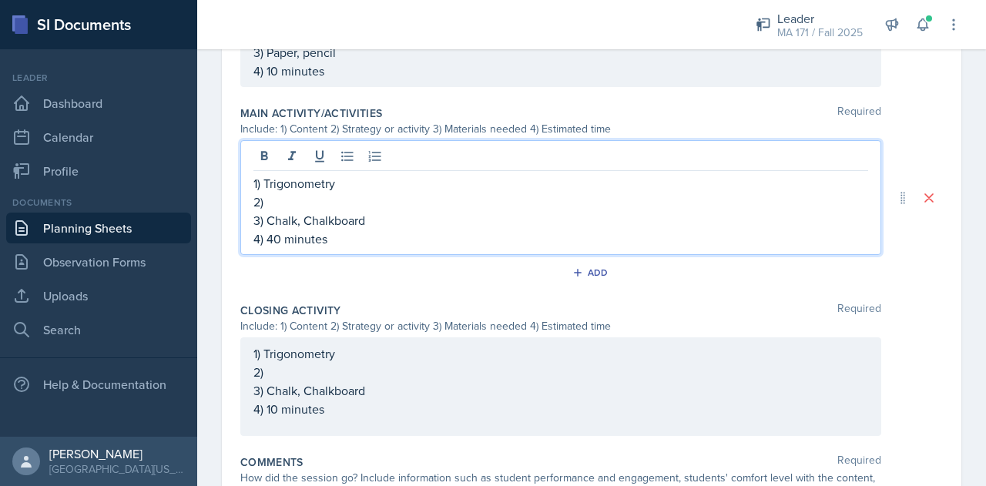
scroll to position [651, 0]
click at [321, 184] on p "1) Trigonometry" at bounding box center [560, 182] width 614 height 18
click at [323, 192] on p "2)" at bounding box center [560, 201] width 614 height 18
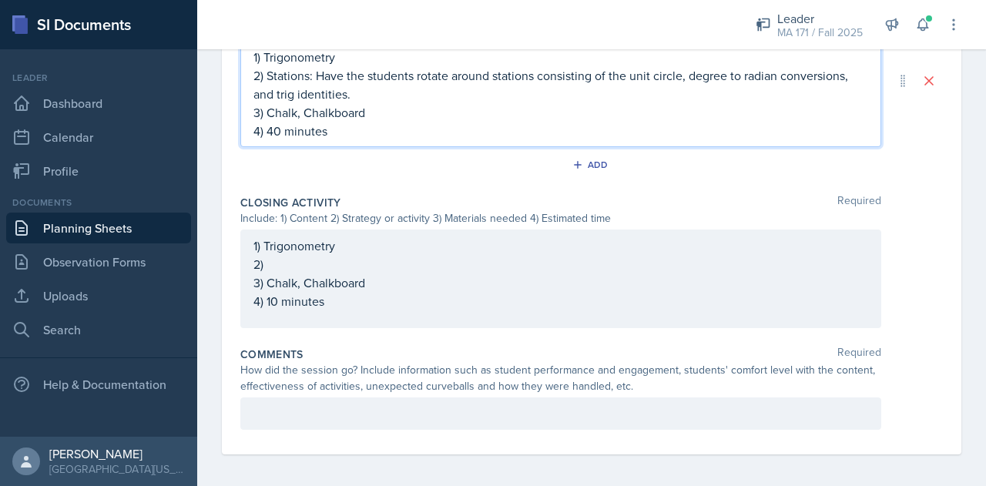
click at [326, 261] on p "2)" at bounding box center [560, 264] width 614 height 18
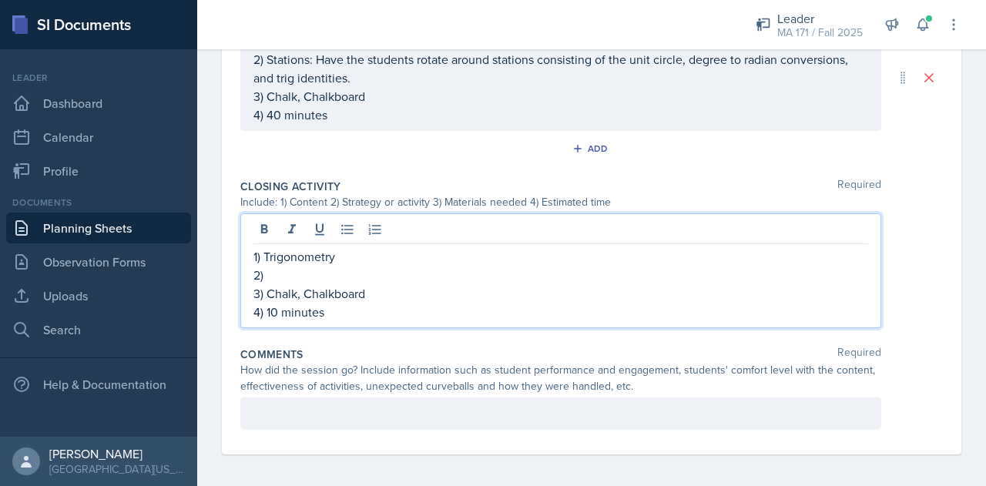
click at [428, 268] on p "2)" at bounding box center [560, 275] width 614 height 18
click at [407, 269] on p "2)" at bounding box center [560, 275] width 614 height 18
click at [511, 260] on p "1) Trigonometry" at bounding box center [560, 256] width 614 height 18
click at [504, 276] on p "2)" at bounding box center [560, 275] width 614 height 18
click at [361, 271] on p "2)" at bounding box center [560, 275] width 614 height 18
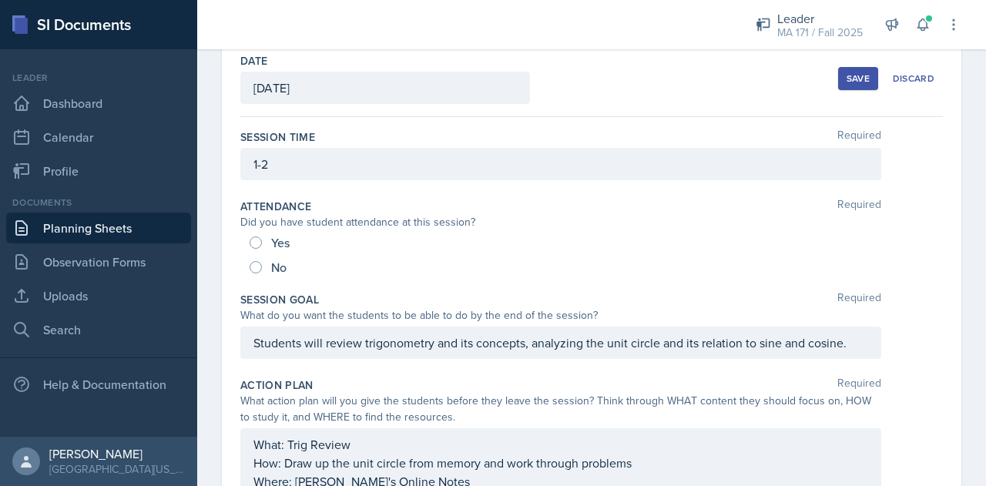
scroll to position [77, 0]
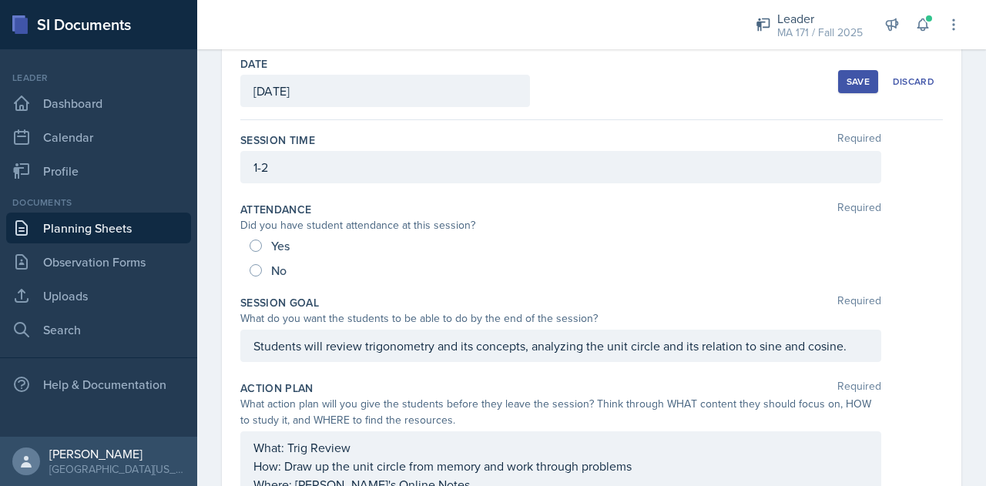
click at [846, 78] on div "Save" at bounding box center [857, 81] width 23 height 12
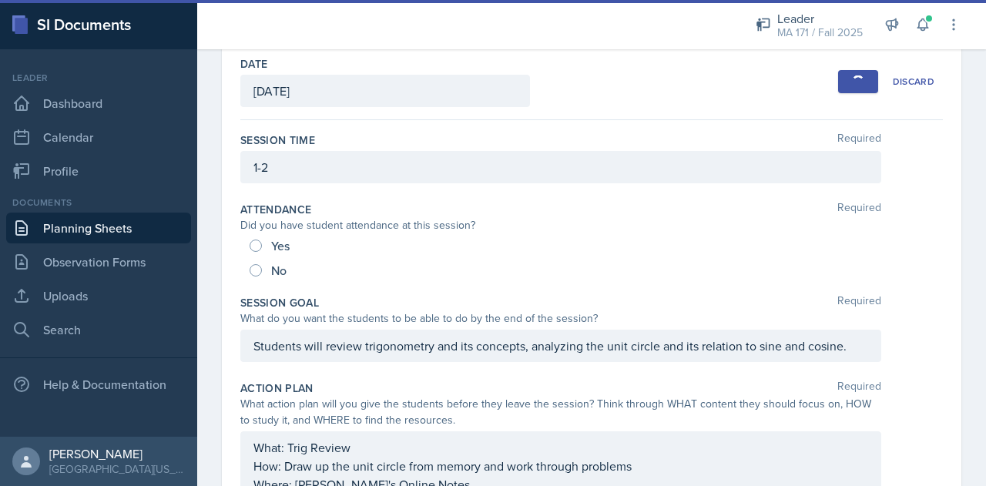
click at [851, 84] on div "button" at bounding box center [858, 82] width 14 height 14
click at [577, 95] on div "Date [DATE] [DATE] 27 28 29 30 31 1 2 3 4 5 6 7 8 9 10 11 12 13 14 15 16 17 18 …" at bounding box center [591, 82] width 702 height 76
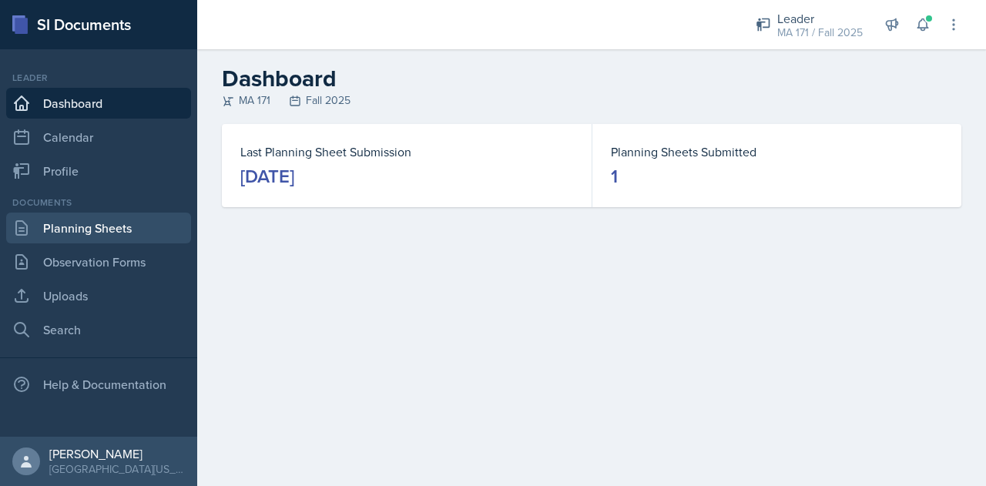
click at [119, 227] on link "Planning Sheets" at bounding box center [98, 228] width 185 height 31
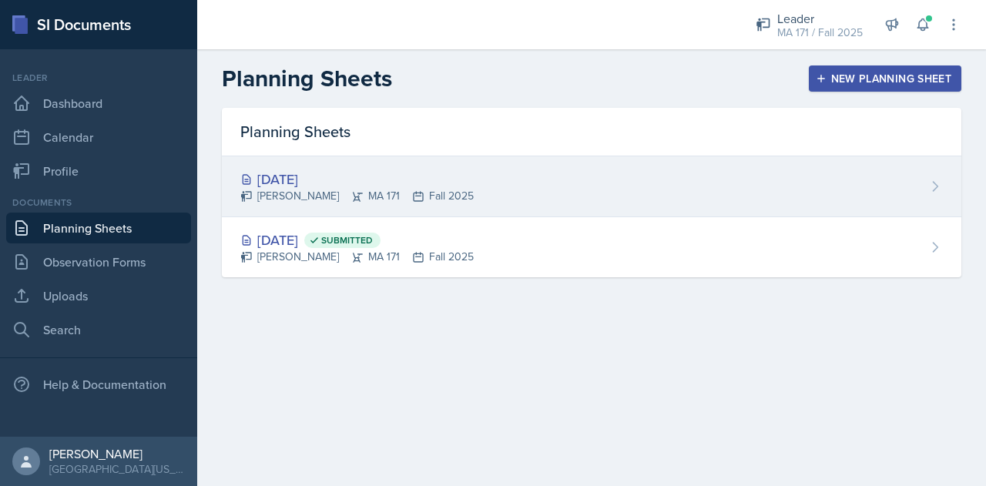
click at [421, 160] on div "[DATE] [PERSON_NAME] MA 171 Fall 2025" at bounding box center [591, 186] width 739 height 61
